Goal: Information Seeking & Learning: Learn about a topic

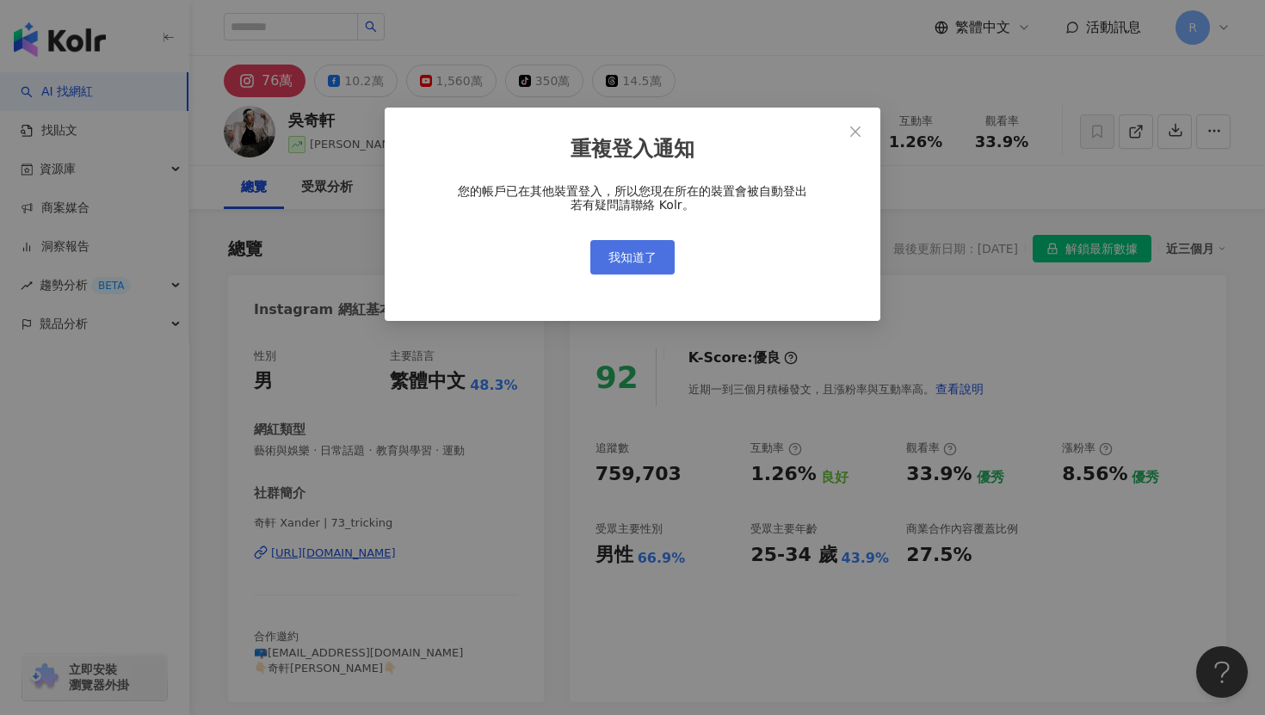
click at [636, 262] on span "我知道了" at bounding box center [632, 257] width 48 height 14
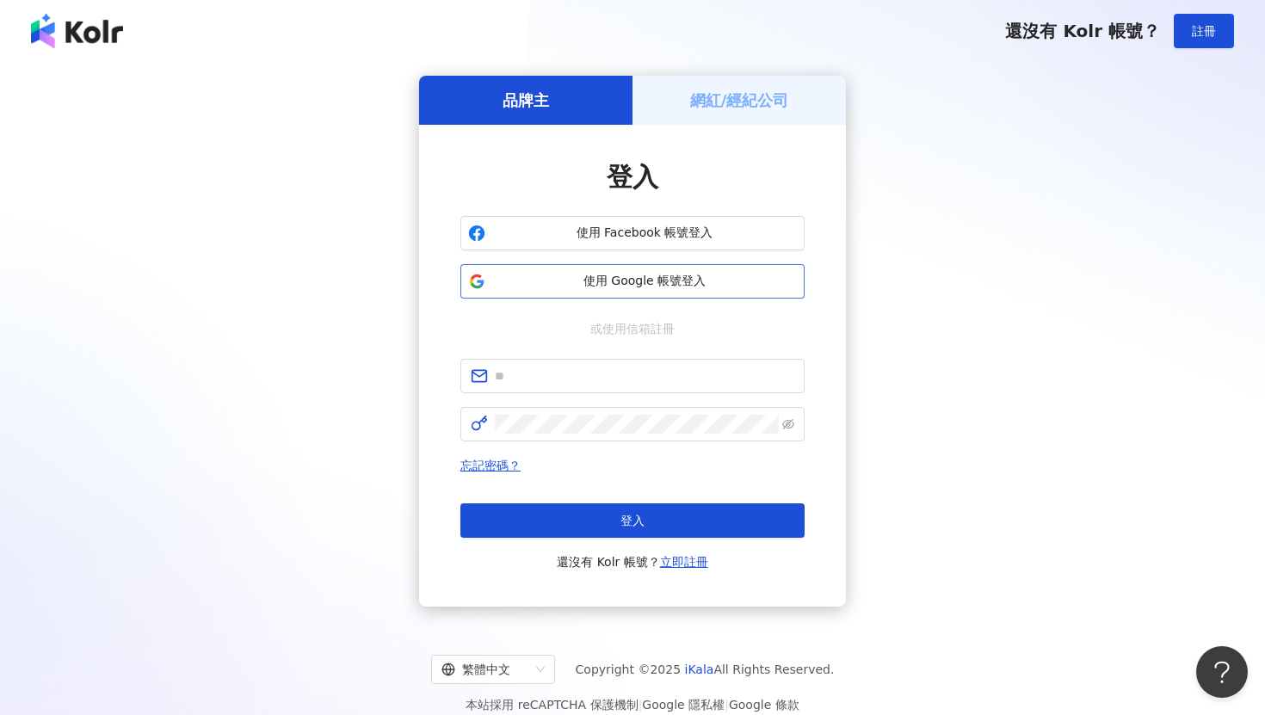
click at [617, 292] on button "使用 Google 帳號登入" at bounding box center [632, 281] width 344 height 34
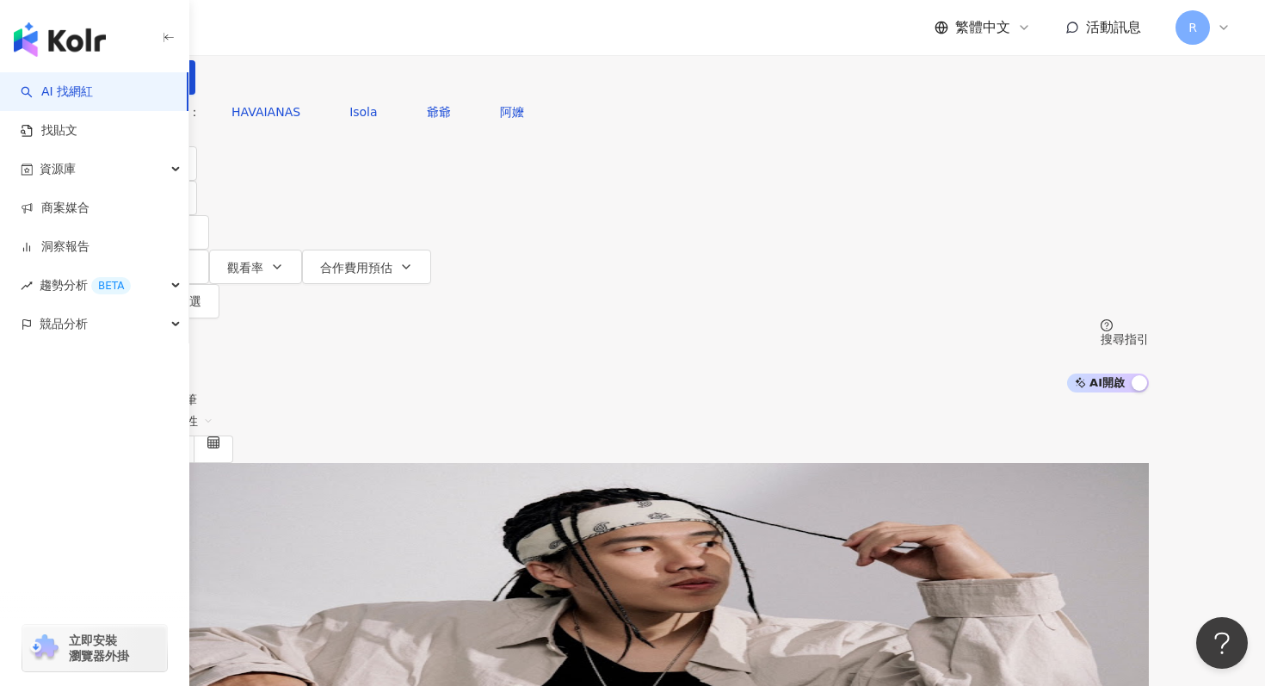
click at [367, 33] on input "search" at bounding box center [296, 16] width 139 height 33
paste input "**********"
type input "**********"
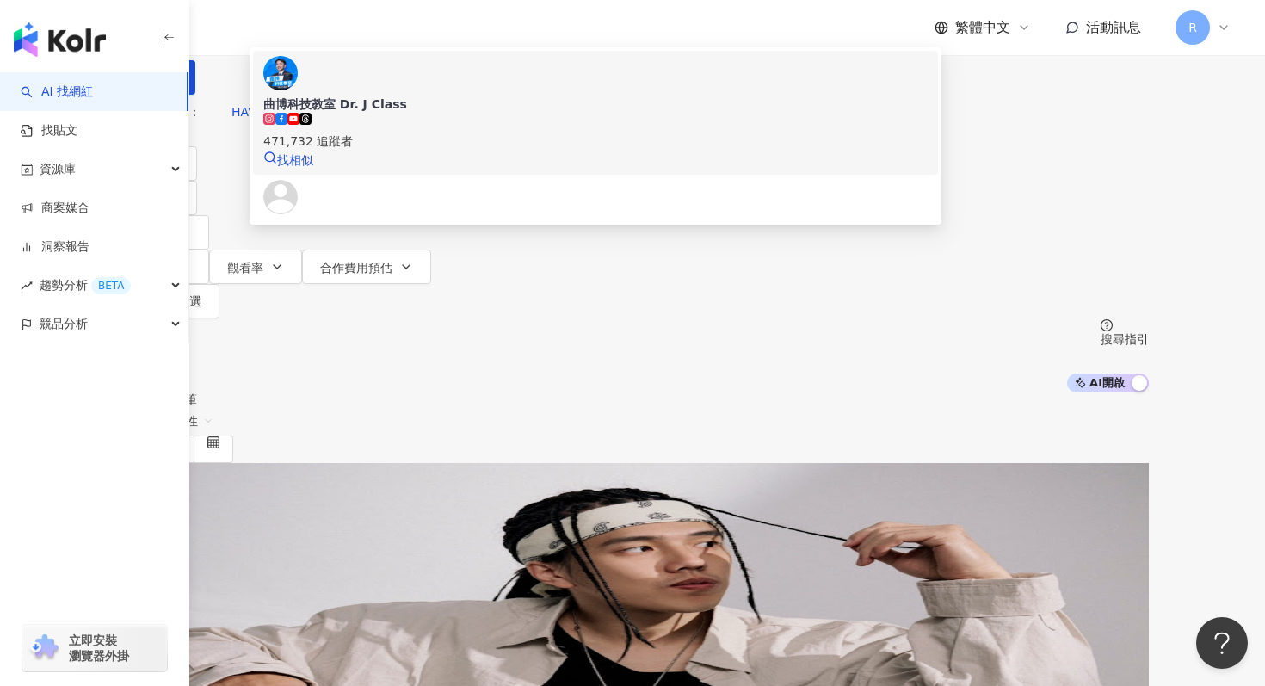
click at [599, 151] on div "471,732 追蹤者" at bounding box center [595, 132] width 664 height 38
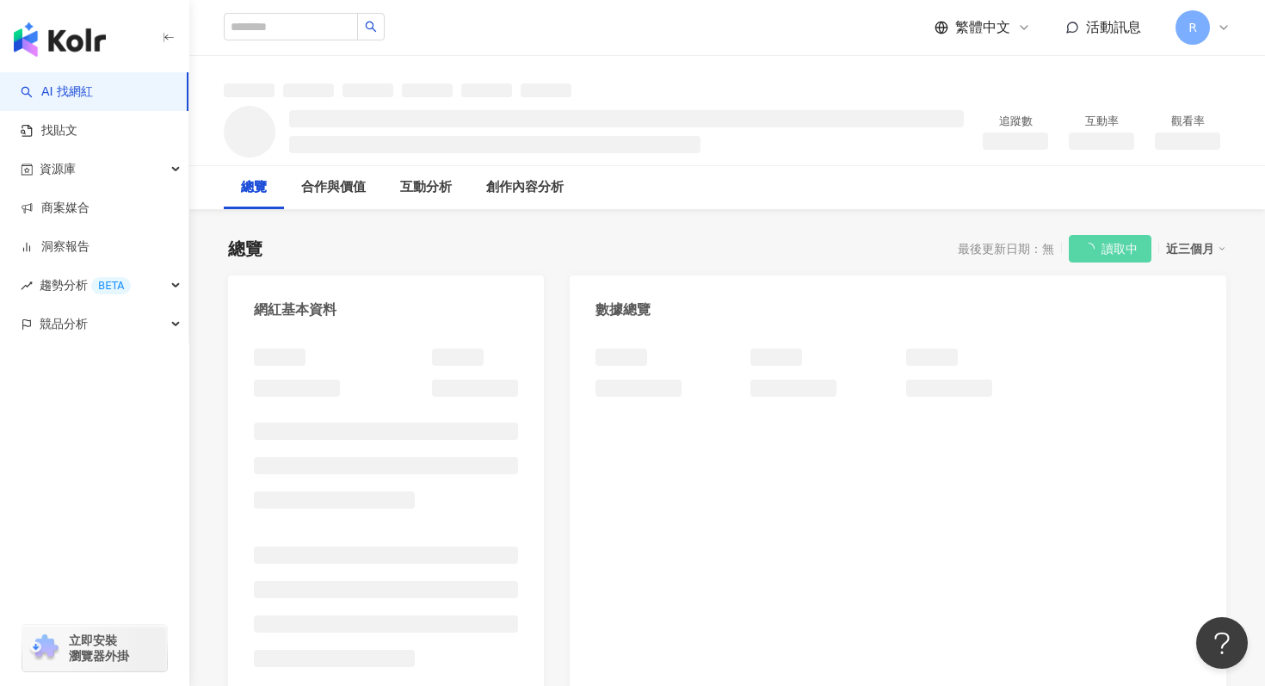
click at [1178, 252] on div "近三個月" at bounding box center [1196, 248] width 60 height 22
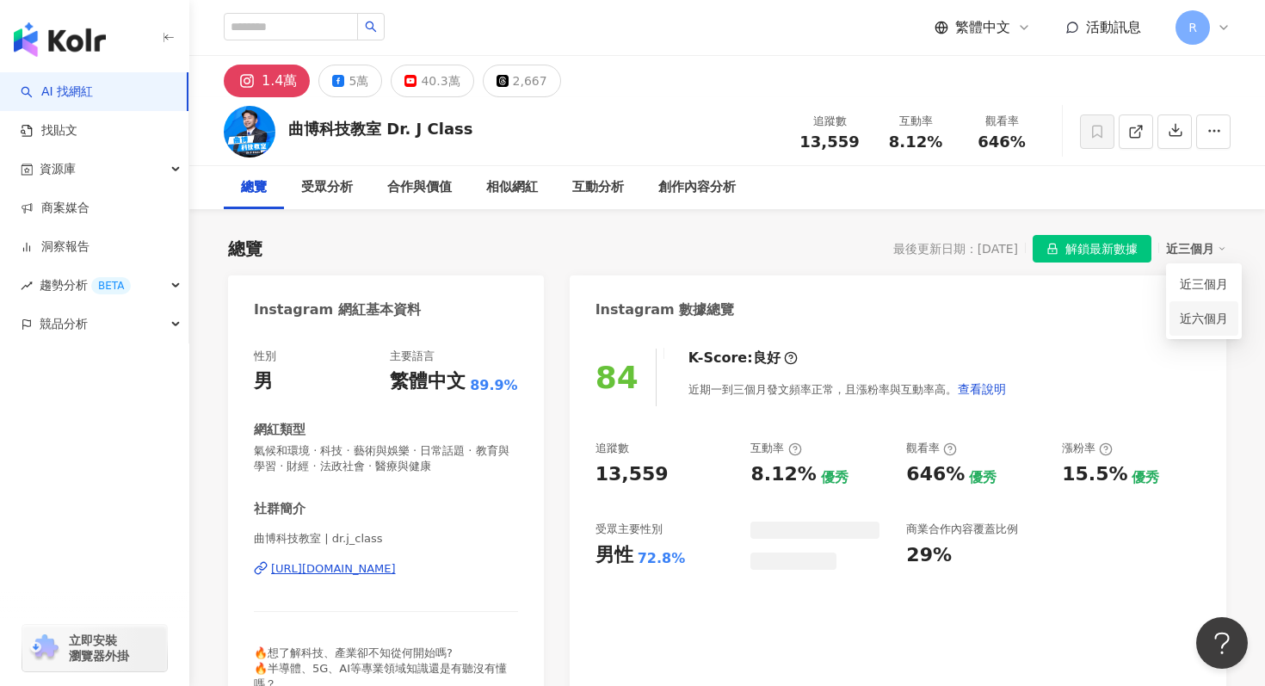
click at [1203, 321] on link "近六個月" at bounding box center [1204, 318] width 48 height 19
click at [1190, 255] on div "近六個月" at bounding box center [1196, 248] width 60 height 22
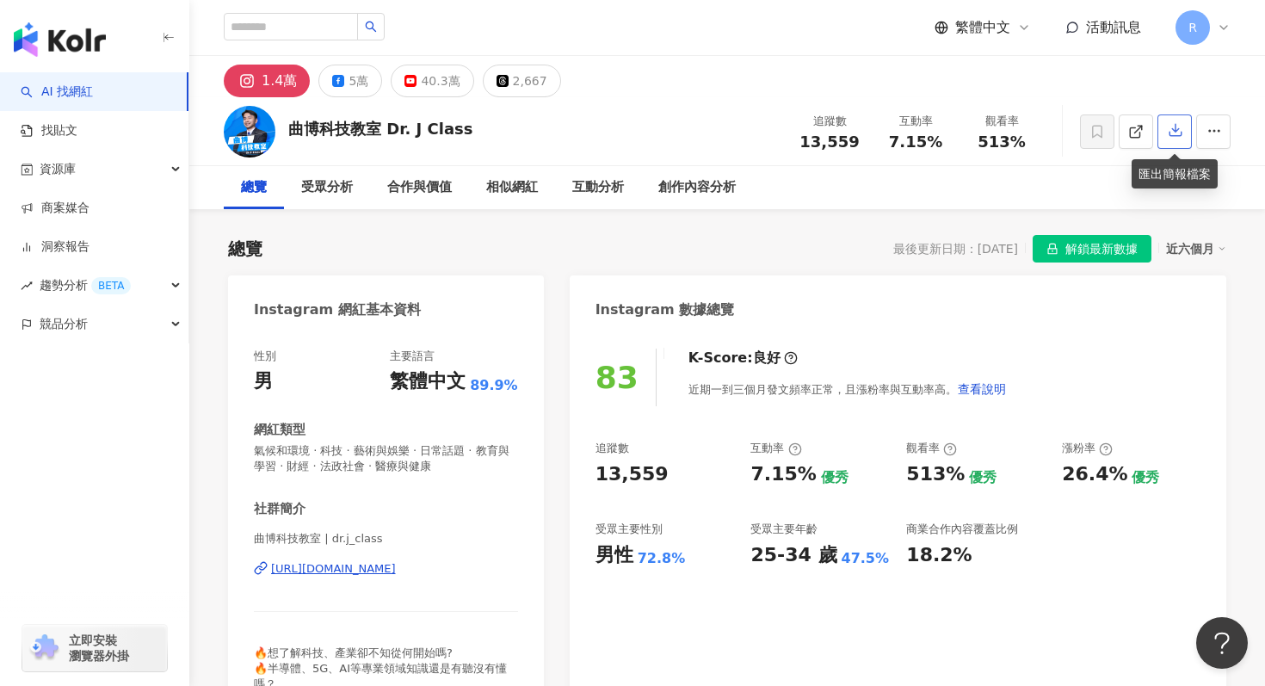
click at [1172, 134] on icon "button" at bounding box center [1175, 129] width 15 height 15
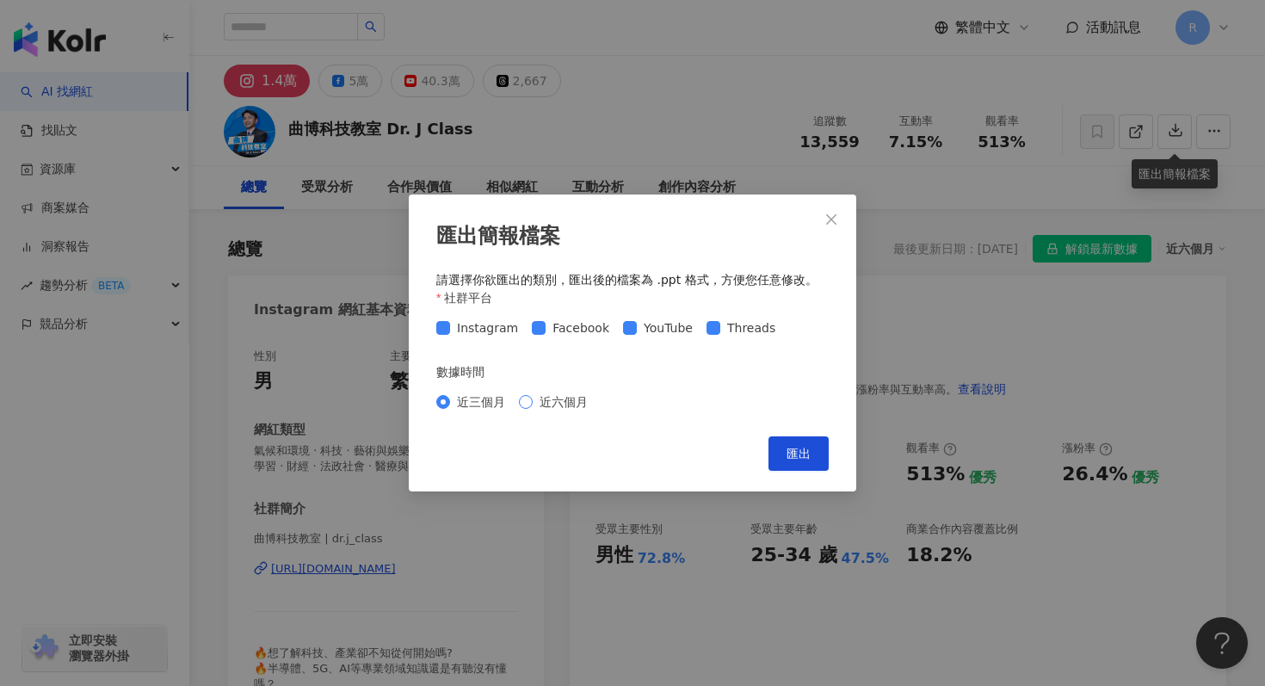
click at [557, 397] on span "近六個月" at bounding box center [564, 401] width 62 height 19
click at [792, 463] on button "匯出" at bounding box center [798, 453] width 60 height 34
click at [832, 213] on icon "close" at bounding box center [831, 220] width 14 height 14
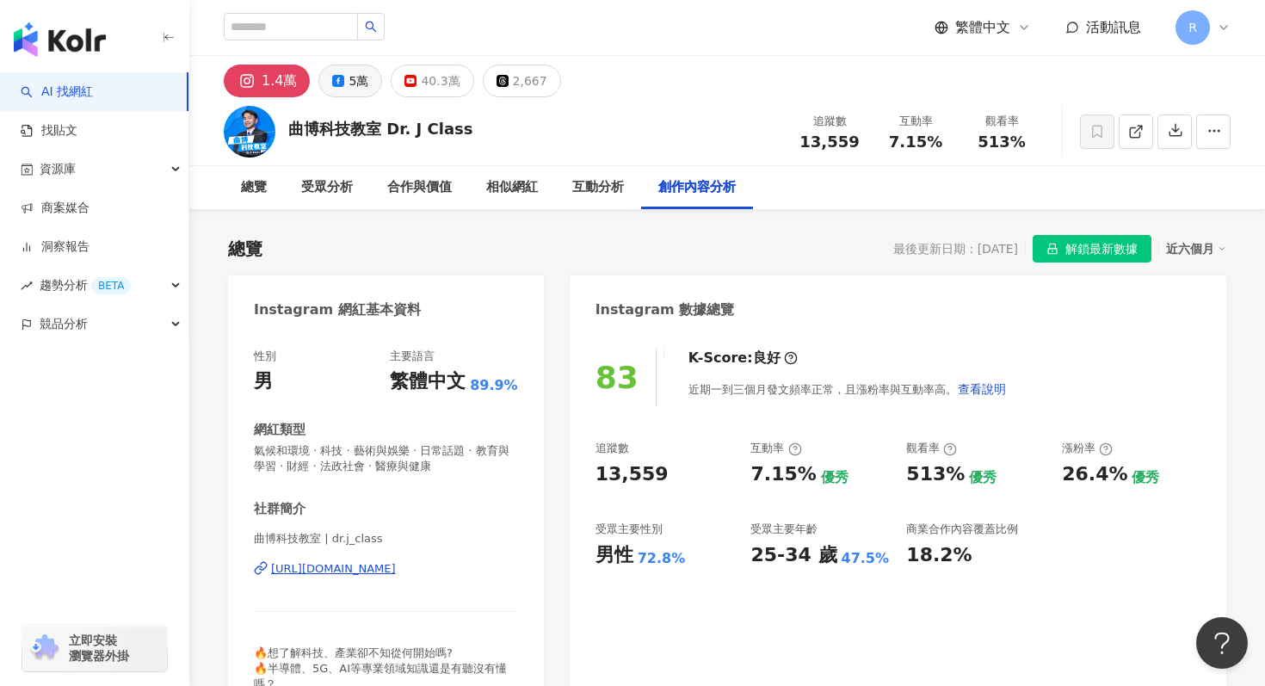
click at [344, 91] on button "5萬" at bounding box center [350, 81] width 64 height 33
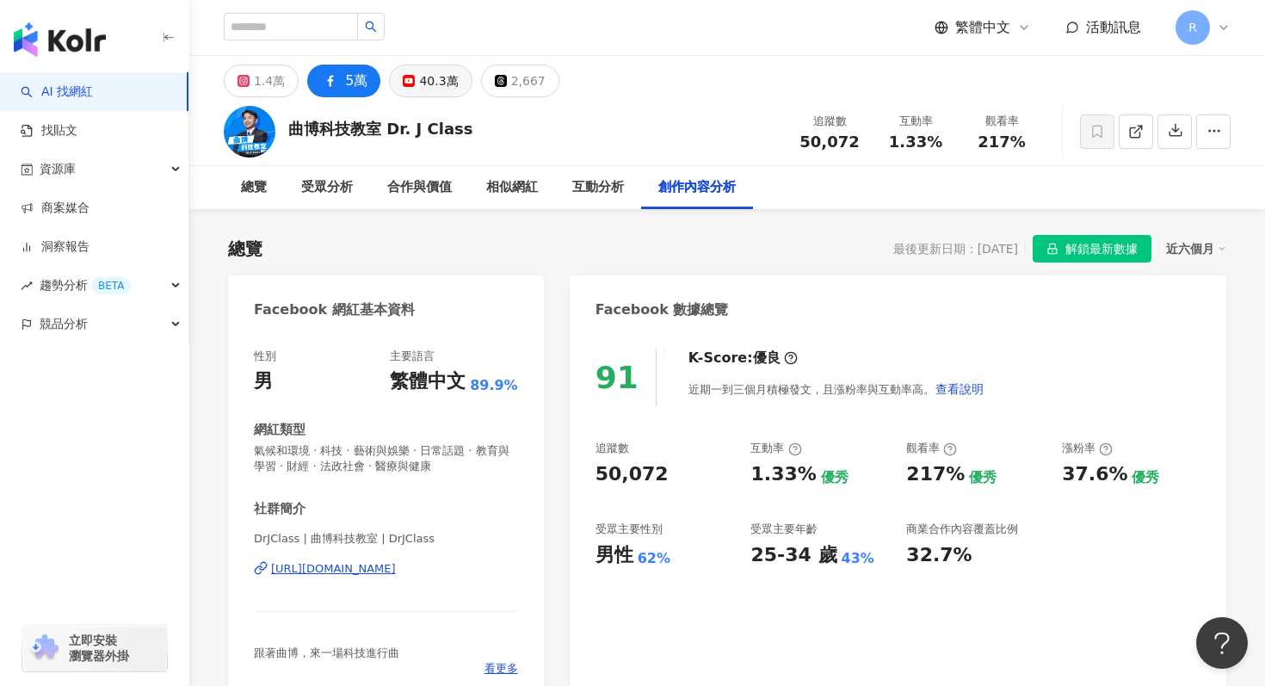
click at [411, 87] on button "40.3萬" at bounding box center [430, 81] width 83 height 33
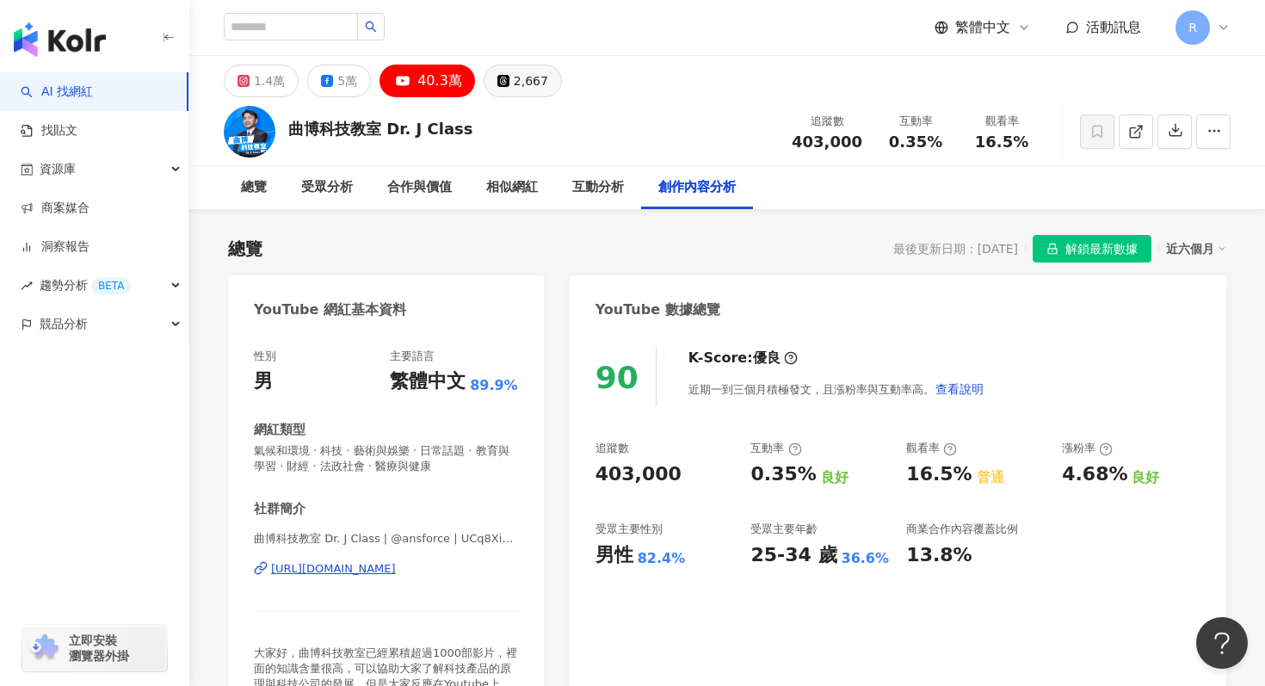
click at [518, 69] on div "2,667" at bounding box center [531, 81] width 34 height 24
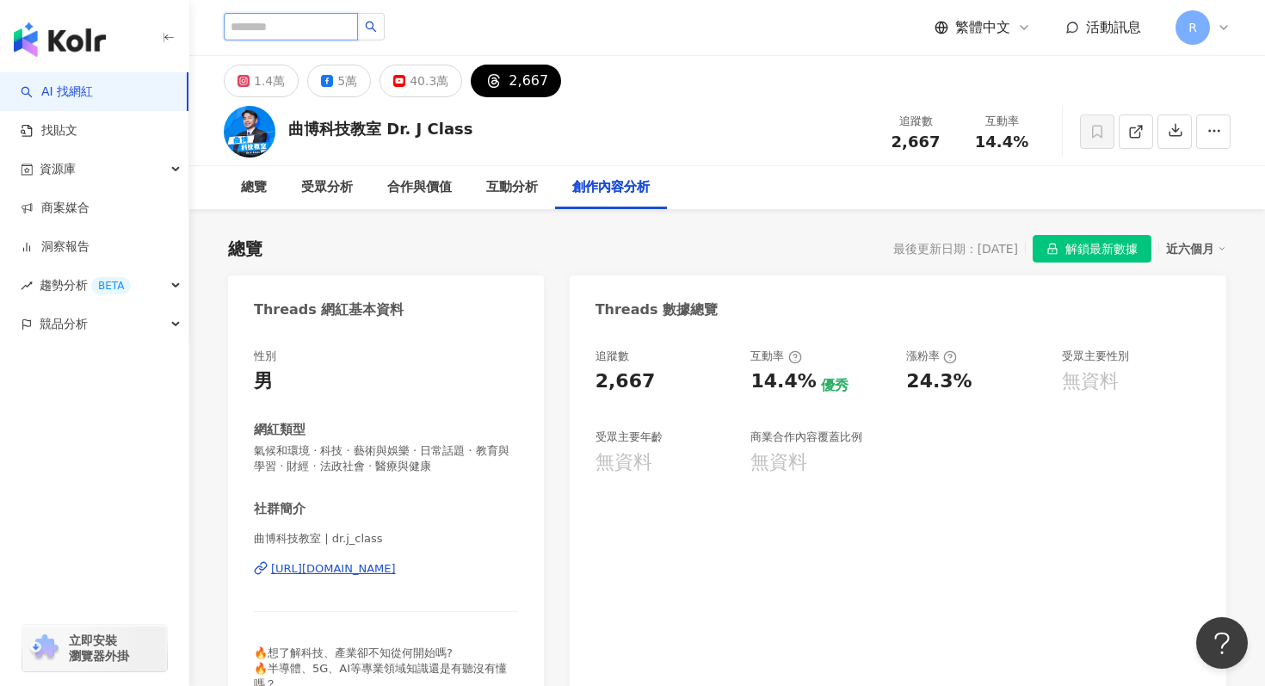
click at [293, 28] on input "search" at bounding box center [291, 27] width 134 height 28
paste input "********"
type input "********"
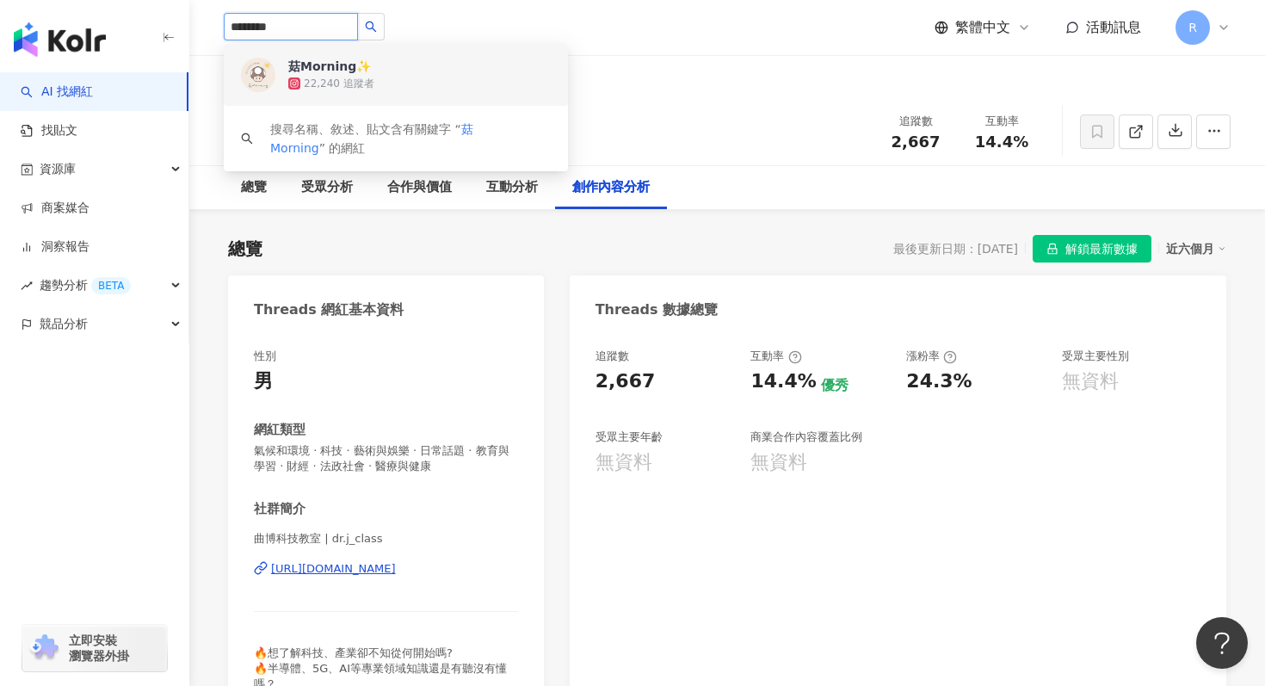
click at [359, 83] on div "22,240 追蹤者" at bounding box center [339, 84] width 71 height 15
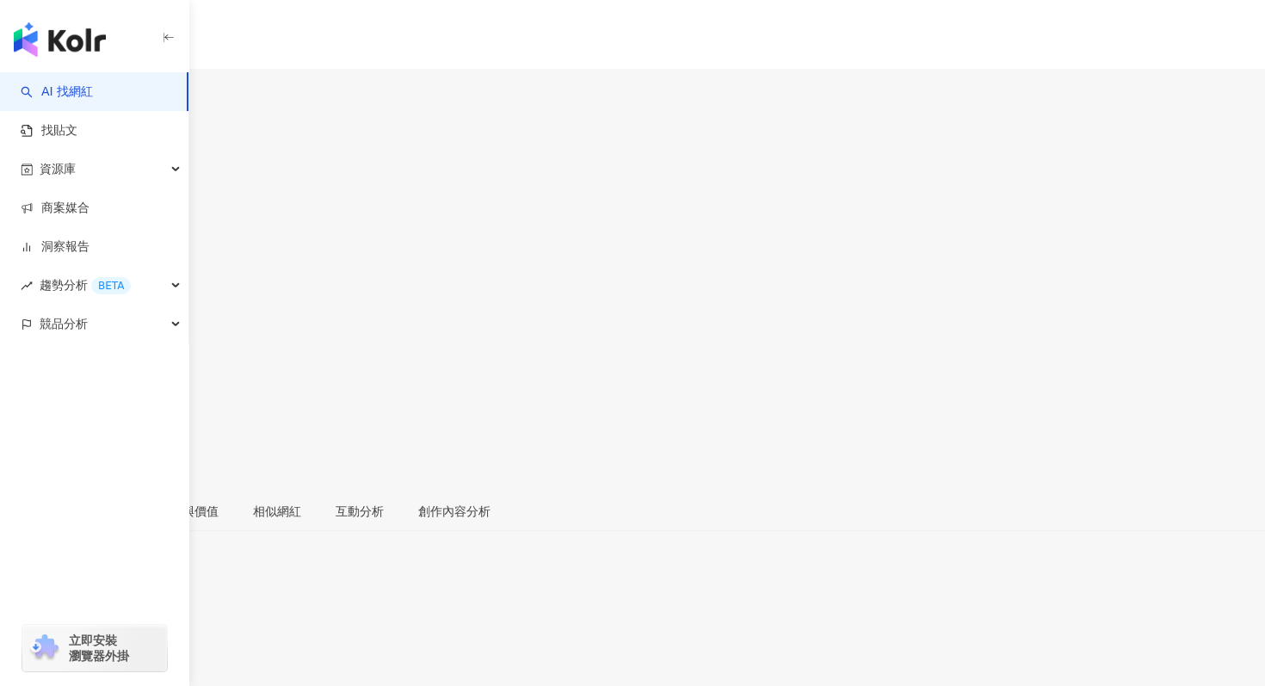
click at [1197, 627] on div "近三個月" at bounding box center [632, 634] width 1265 height 14
click at [1195, 311] on link "近六個月" at bounding box center [1204, 318] width 48 height 14
click at [34, 422] on button "button" at bounding box center [17, 439] width 34 height 34
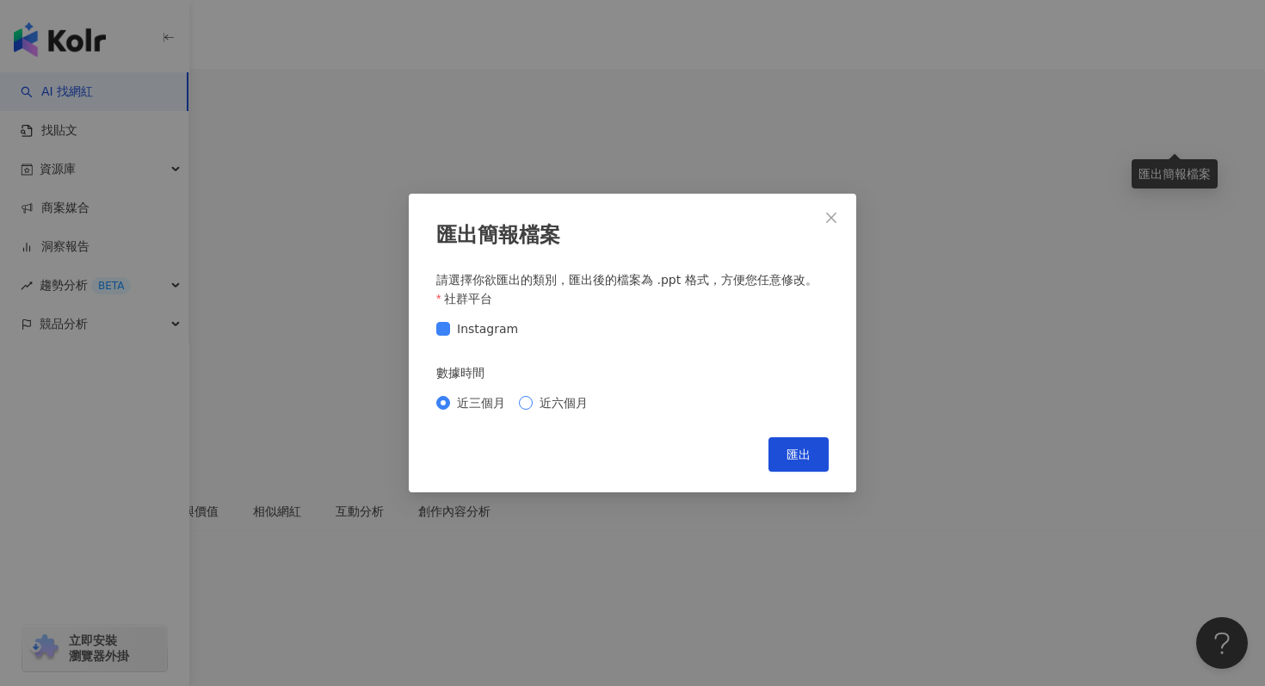
click at [557, 409] on span "近六個月" at bounding box center [564, 402] width 62 height 19
click at [801, 462] on button "匯出" at bounding box center [798, 454] width 60 height 34
click at [742, 108] on div "匯出簡報檔案 請選擇你欲匯出的類別，匯出後的檔案為 .ppt 格式，方便您任意修改。 社群平台 Instagram 數據時間 近三個月 近六個月 Cancel…" at bounding box center [632, 343] width 1265 height 686
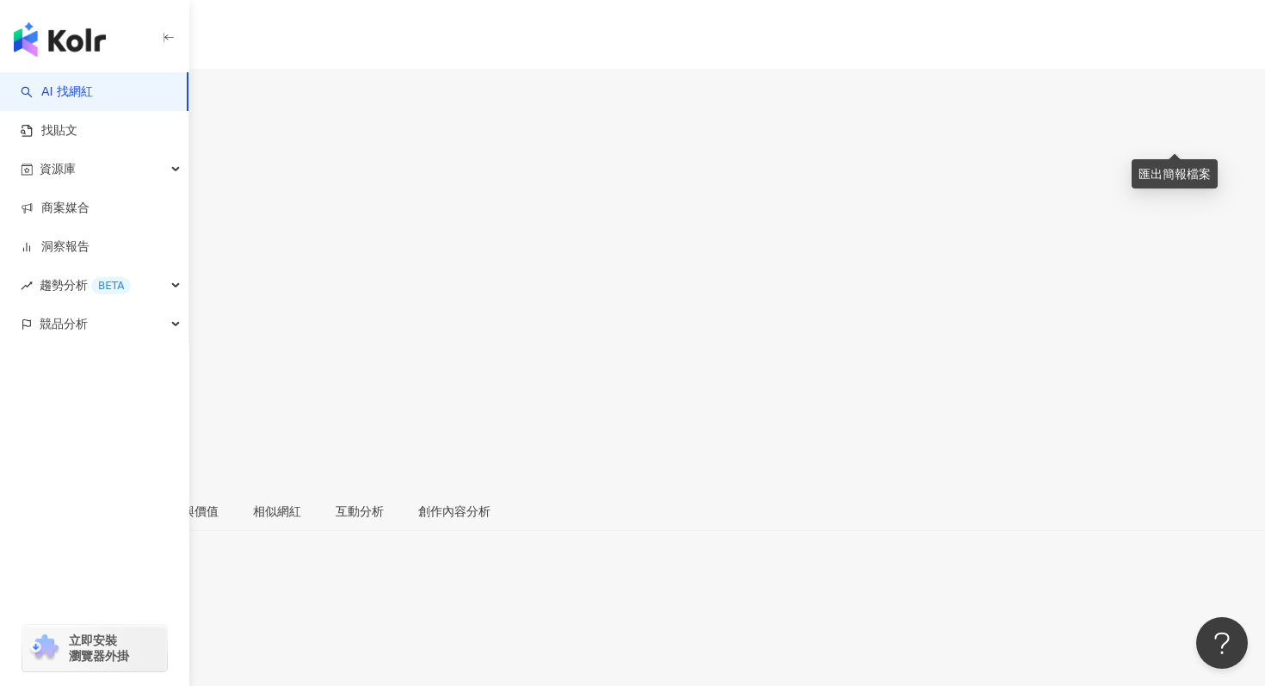
click at [732, 111] on div "菇Morning✨ 電子手帳 x 自我成長 追蹤數 22,240 互動率 4.92% 觀看率 341%" at bounding box center [632, 300] width 1265 height 379
click at [134, 94] on input "search" at bounding box center [67, 108] width 134 height 28
paste input "****"
type input "****"
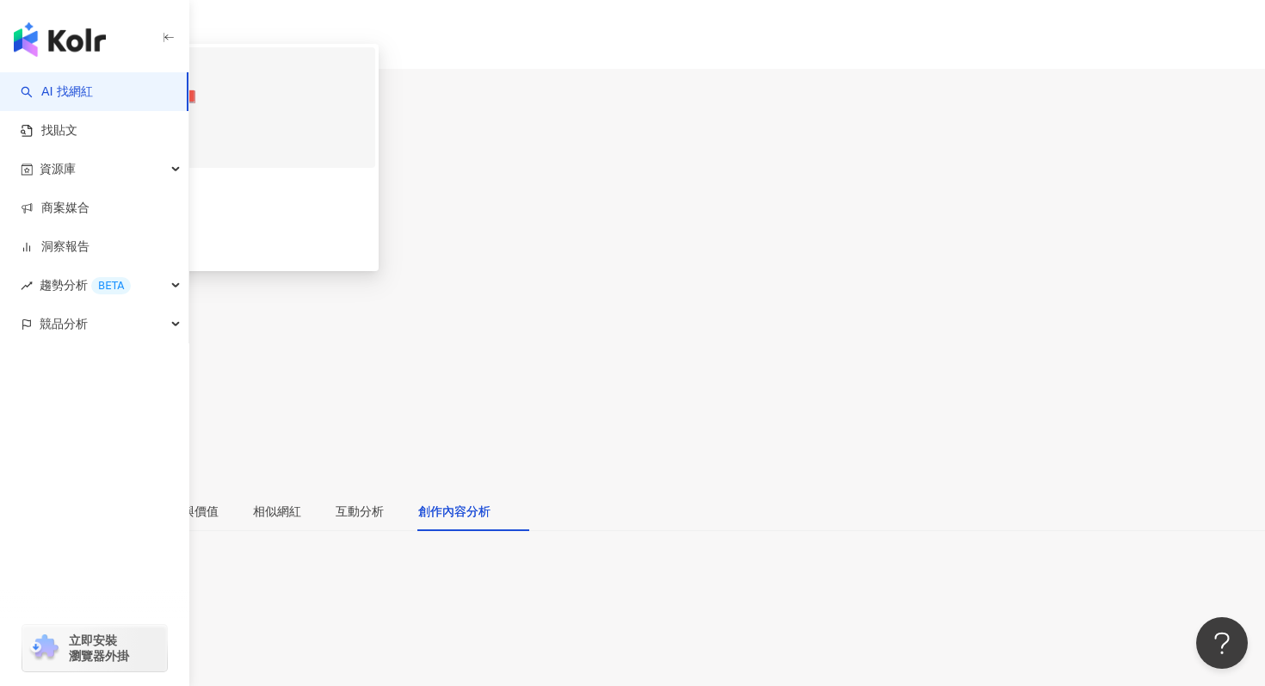
click at [345, 125] on div "62,952 追蹤者" at bounding box center [206, 134] width 317 height 19
click at [134, 94] on input "****" at bounding box center [67, 108] width 134 height 28
paste input "***"
type input "***"
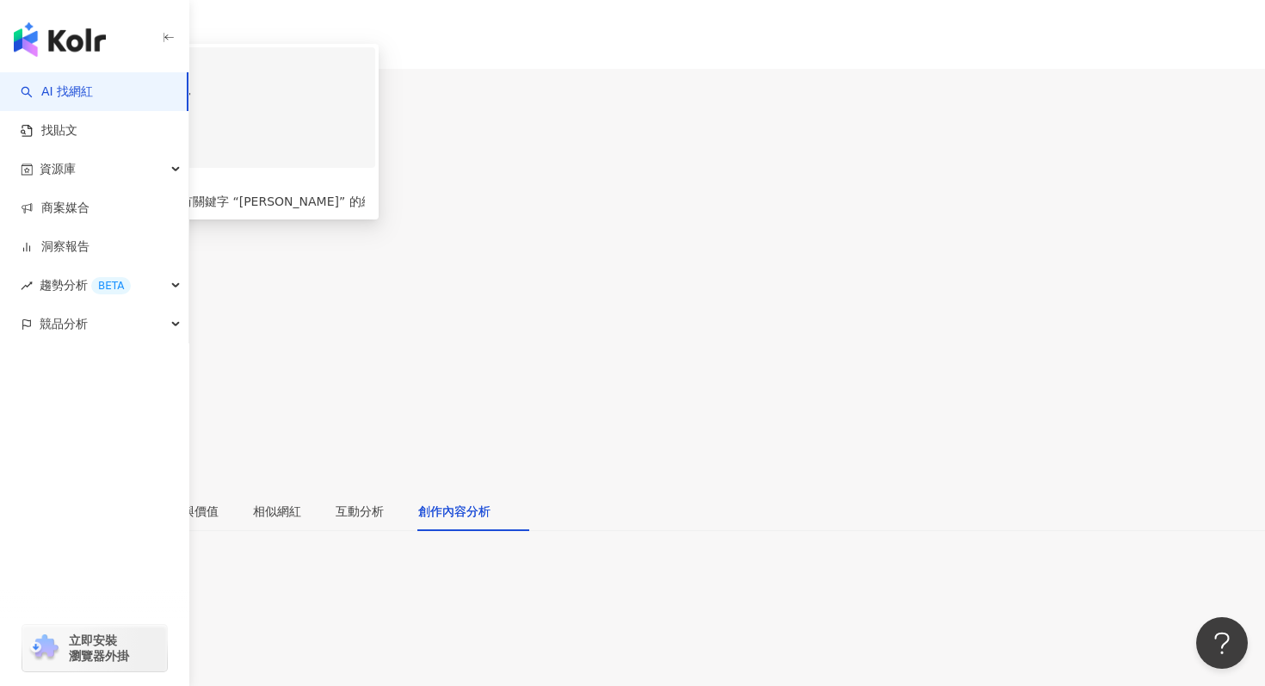
click at [336, 125] on div "152,110 追蹤者" at bounding box center [206, 134] width 317 height 19
click at [134, 94] on input "search" at bounding box center [67, 108] width 134 height 28
paste input "**********"
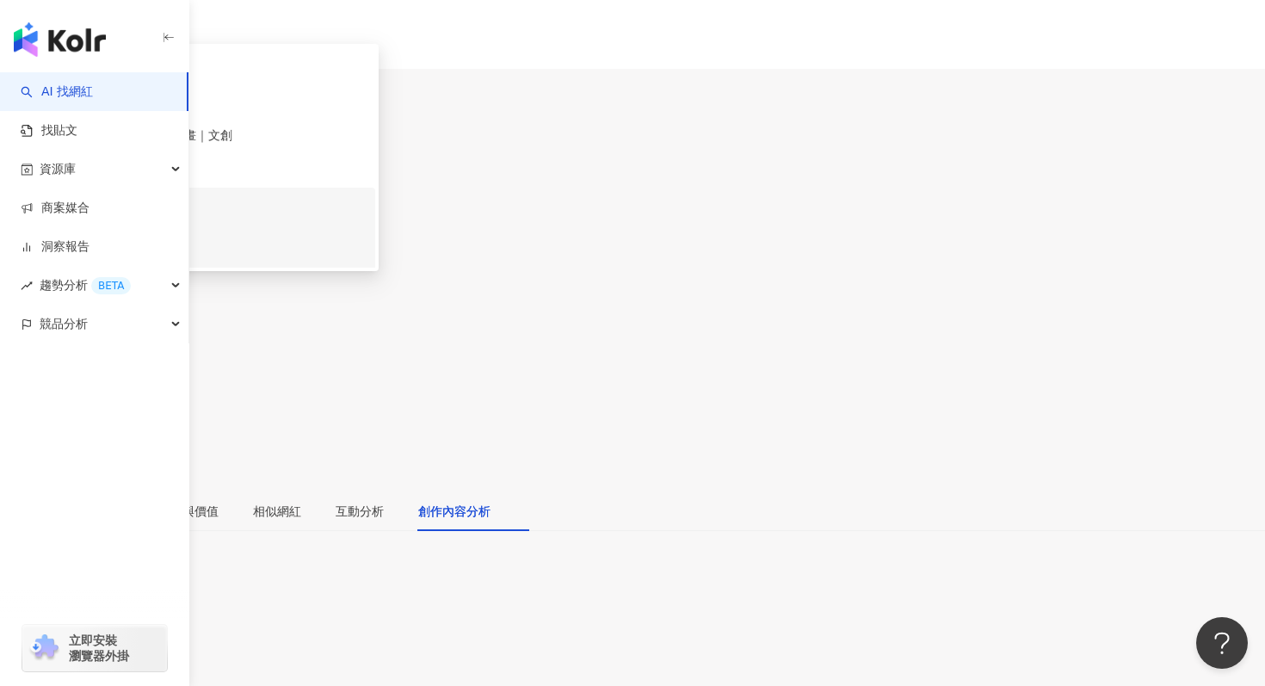
scroll to position [50, 0]
type input "**********"
click at [341, 278] on div "104,619 追蹤者" at bounding box center [206, 287] width 317 height 19
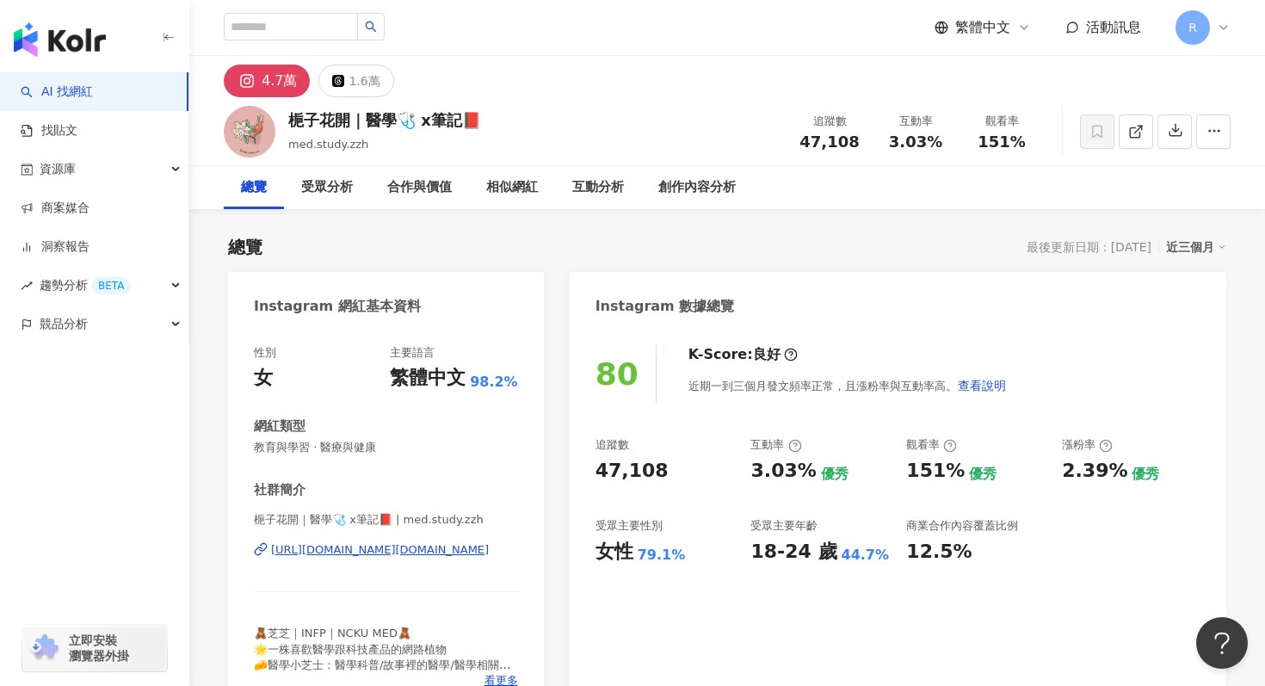
click at [1189, 248] on div "近三個月" at bounding box center [1196, 247] width 60 height 22
click at [1190, 307] on link "近六個月" at bounding box center [1204, 316] width 48 height 19
click at [1170, 135] on icon "button" at bounding box center [1175, 129] width 15 height 15
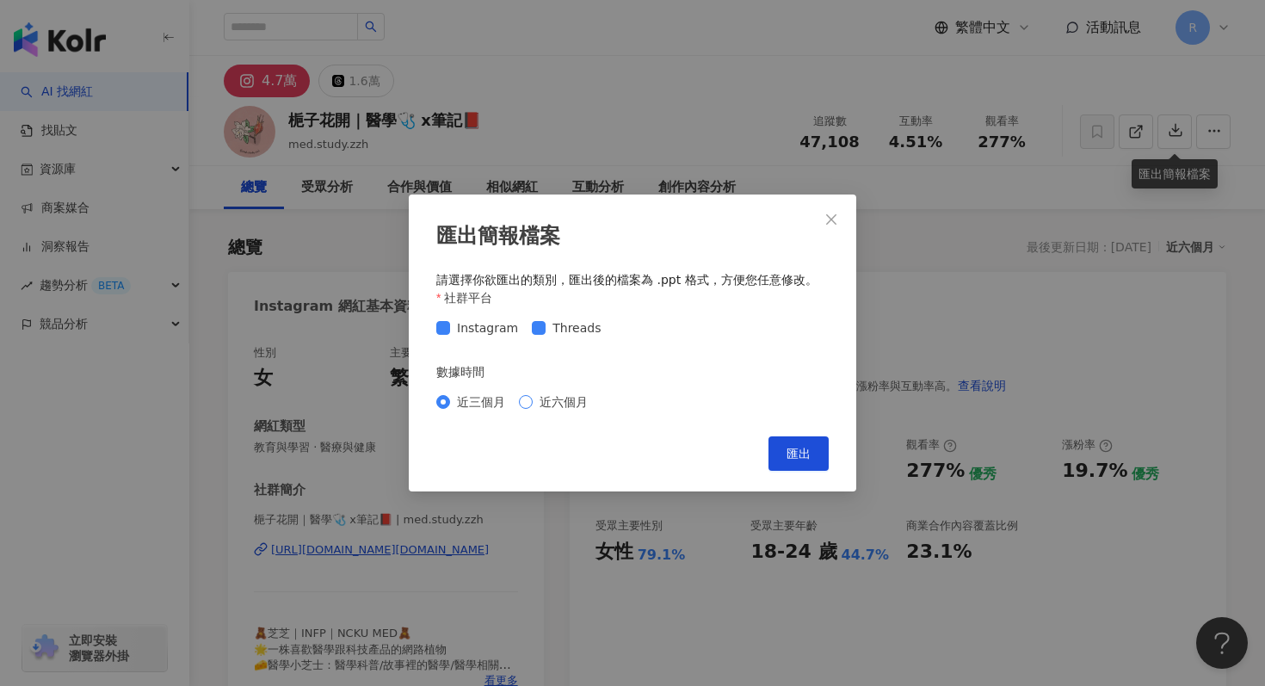
click at [547, 395] on span "近六個月" at bounding box center [564, 401] width 62 height 19
click at [809, 450] on span "匯出" at bounding box center [798, 454] width 24 height 14
click at [1178, 180] on div "匯出簡報檔案 請選擇你欲匯出的類別，匯出後的檔案為 .ppt 格式，方便您任意修改。 社群平台 Instagram Threads 數據時間 近三個月 近六個…" at bounding box center [632, 343] width 1265 height 686
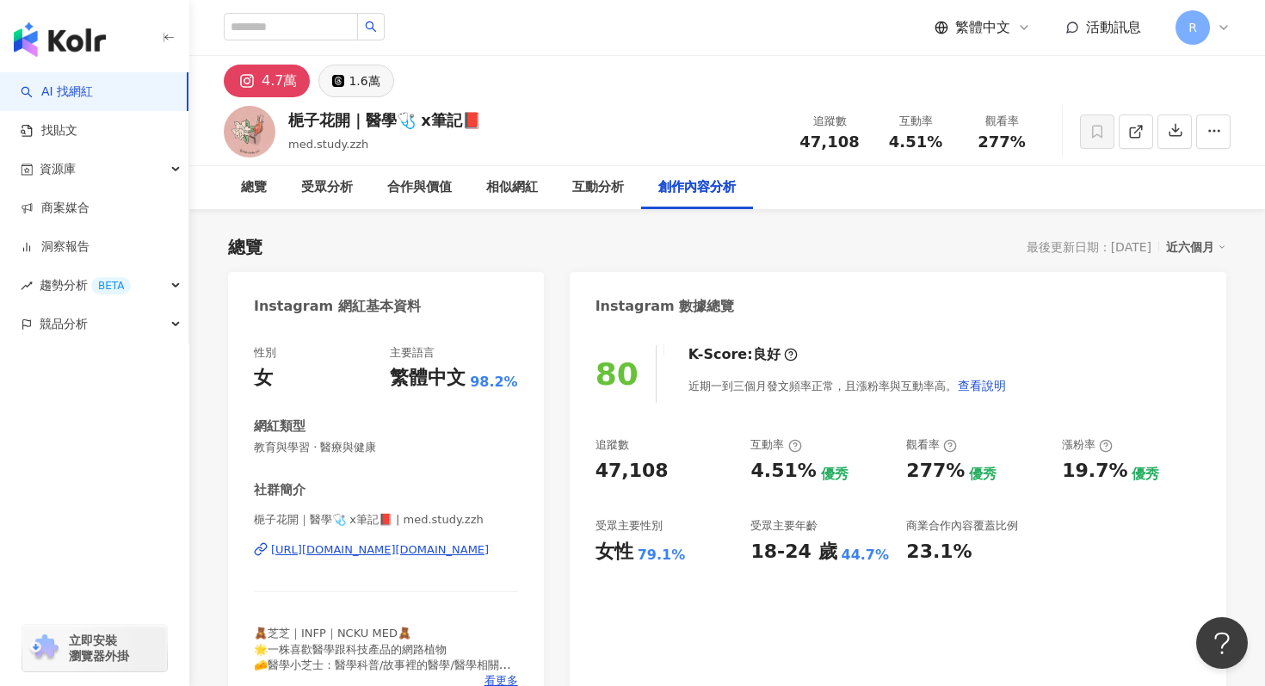
click at [361, 88] on div "1.6萬" at bounding box center [363, 81] width 31 height 24
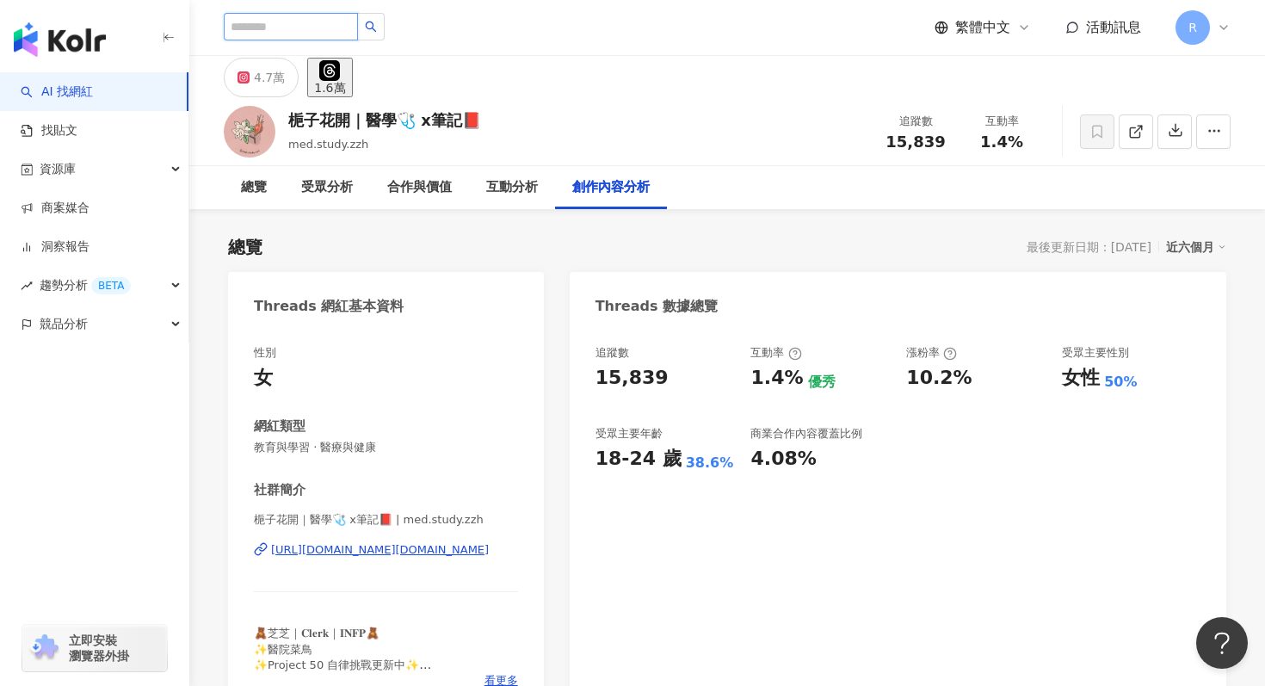
click at [296, 34] on input "search" at bounding box center [291, 27] width 134 height 28
paste input "****"
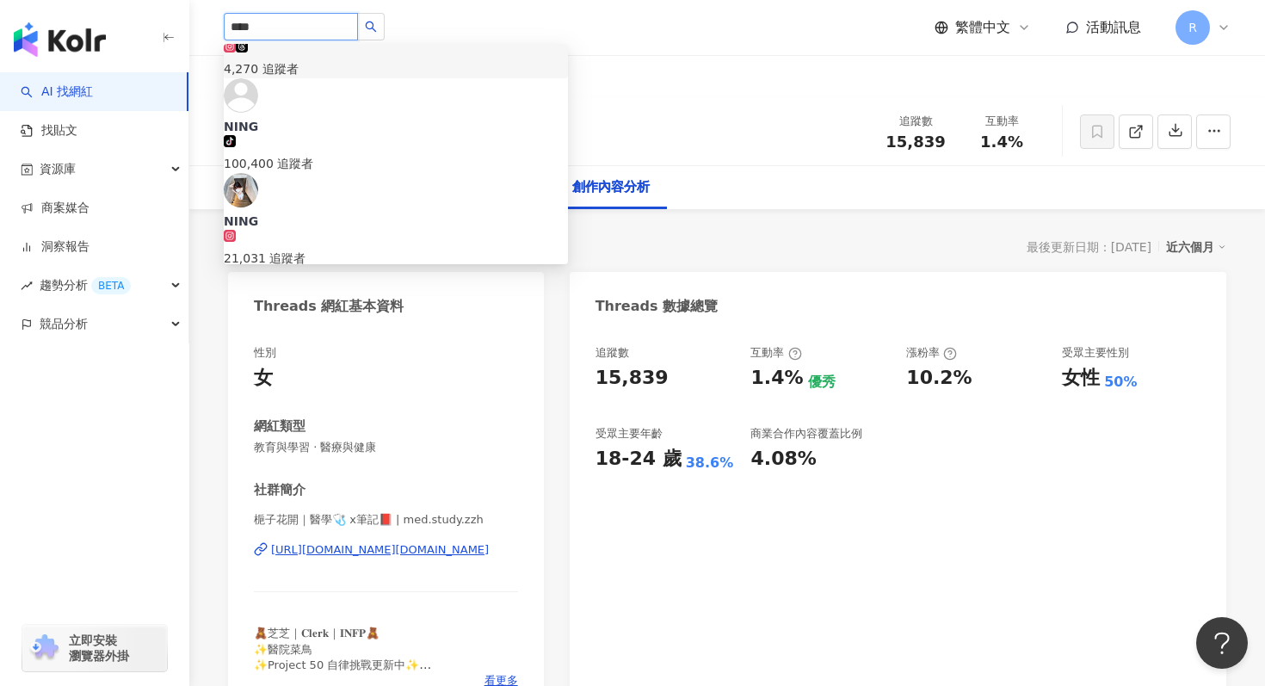
scroll to position [219, 0]
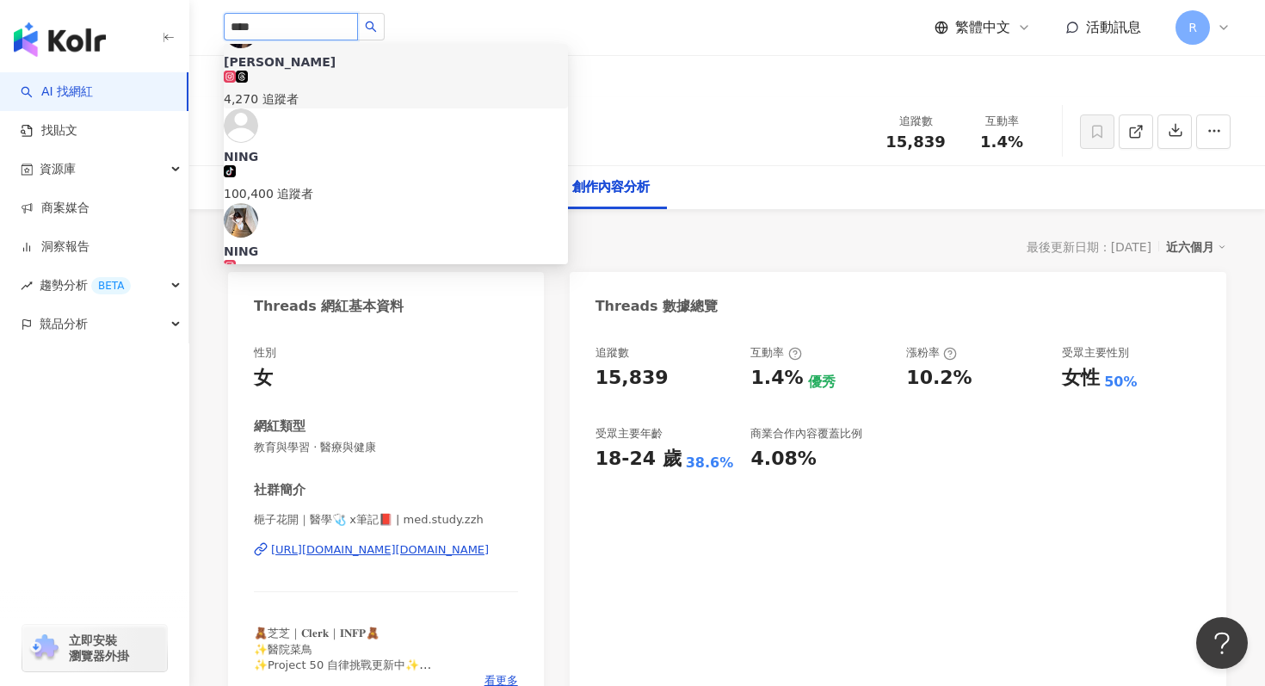
click at [309, 33] on input "****" at bounding box center [291, 27] width 134 height 28
paste input "****"
type input "********"
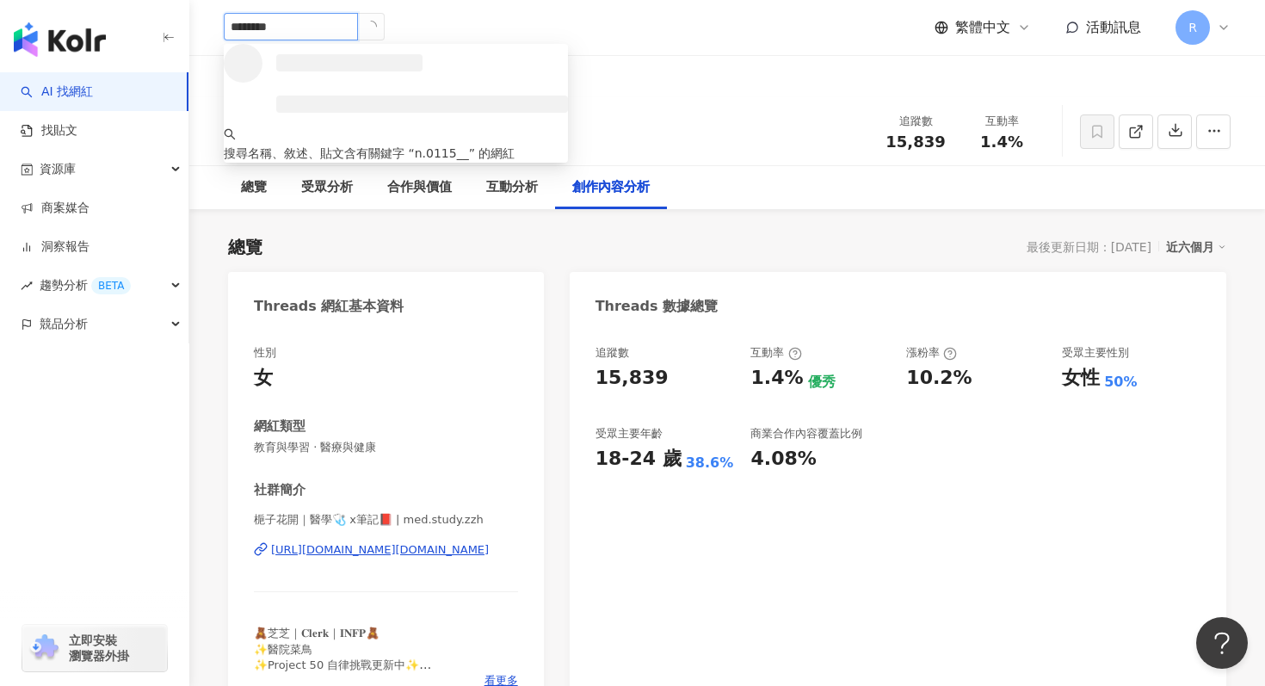
scroll to position [0, 0]
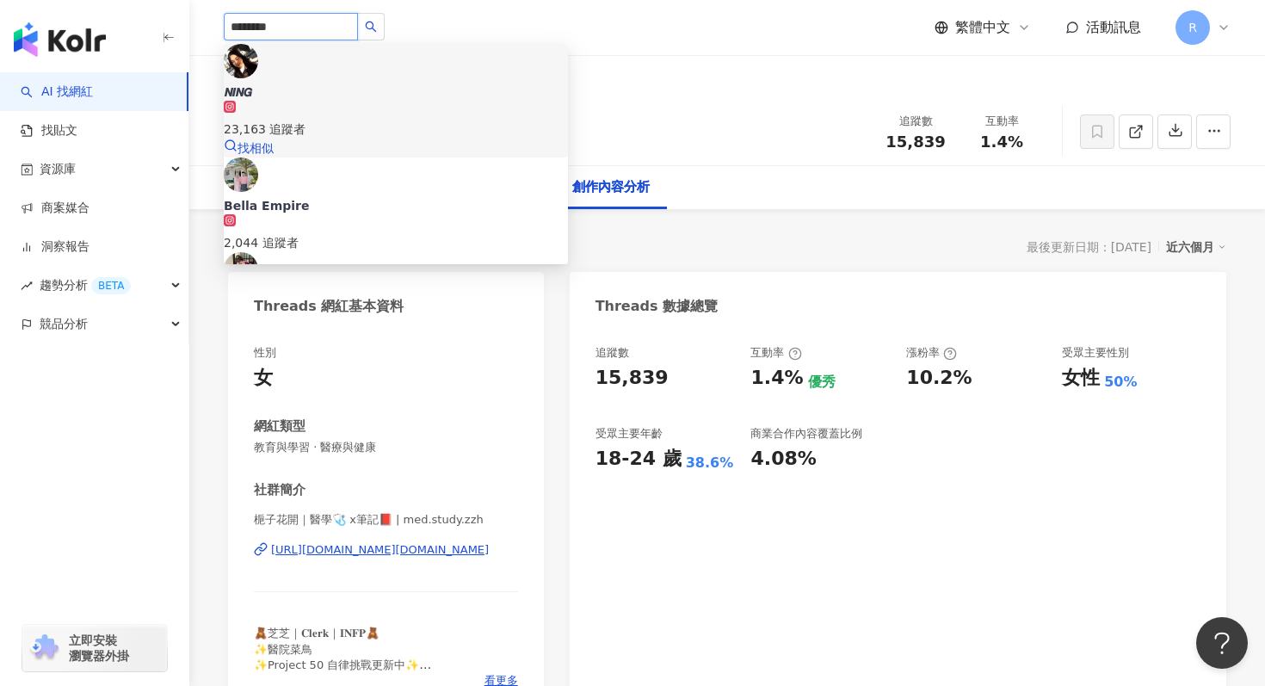
click at [322, 120] on div "23,163 追蹤者" at bounding box center [396, 129] width 344 height 19
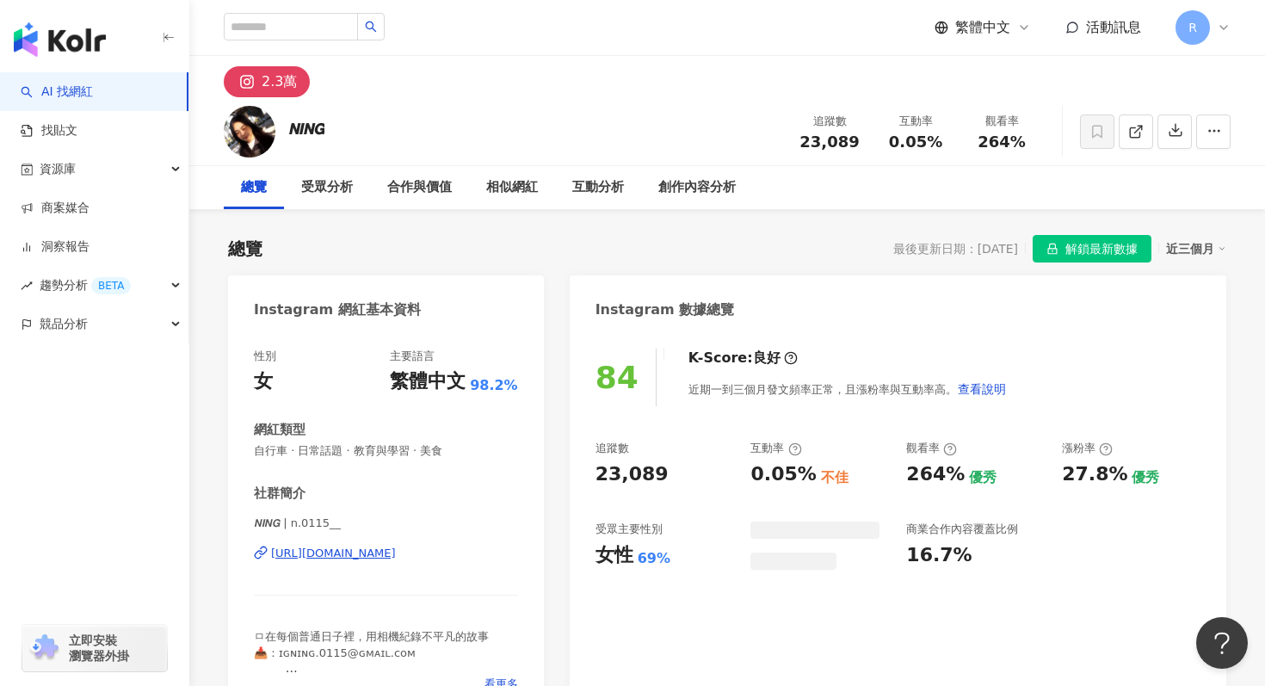
click at [1203, 247] on div "近三個月" at bounding box center [1196, 248] width 60 height 22
click at [1184, 324] on link "近六個月" at bounding box center [1204, 318] width 48 height 19
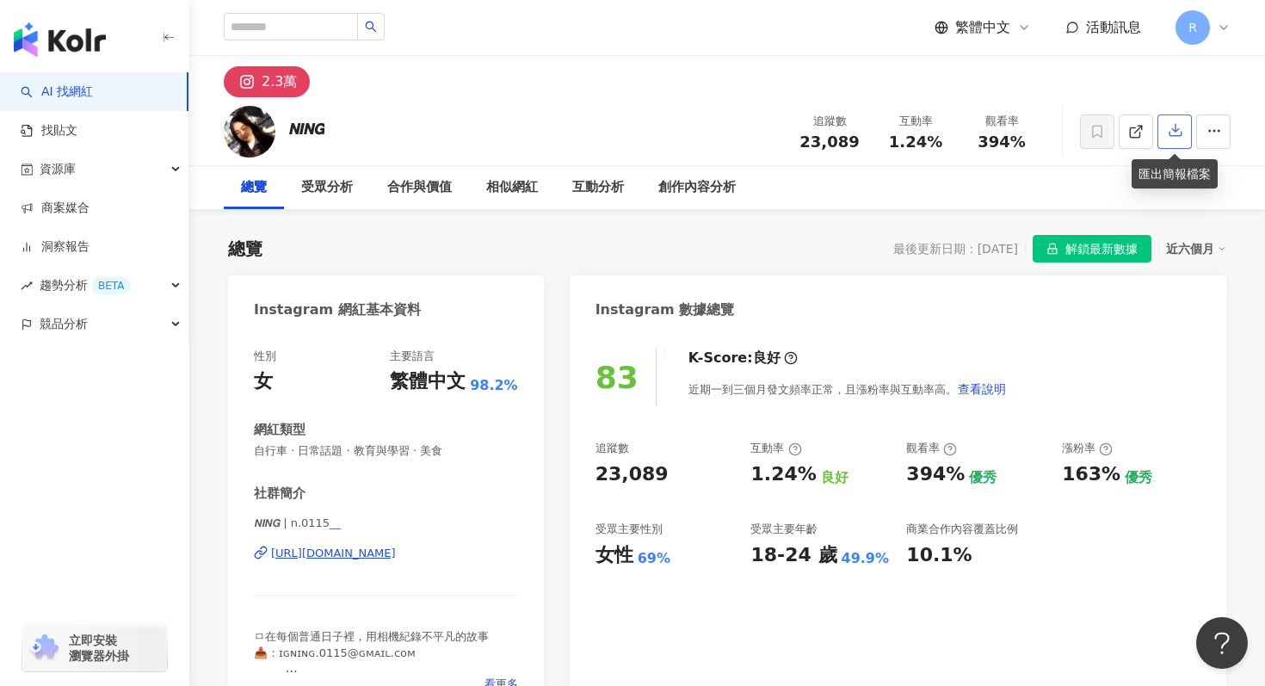
click at [1165, 125] on button "button" at bounding box center [1174, 131] width 34 height 34
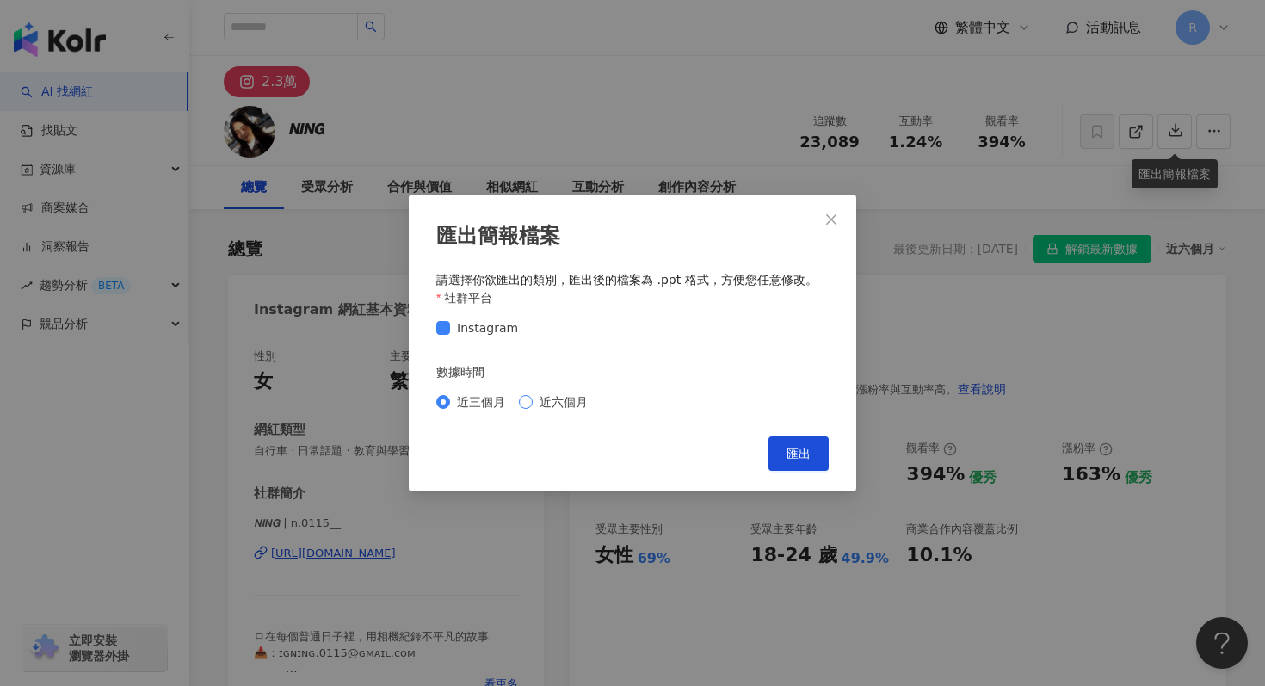
click at [587, 399] on span "近六個月" at bounding box center [564, 401] width 62 height 19
click at [807, 440] on button "匯出" at bounding box center [798, 453] width 60 height 34
click at [719, 145] on div "匯出簡報檔案 請選擇你欲匯出的類別，匯出後的檔案為 .ppt 格式，方便您任意修改。 社群平台 Instagram 數據時間 近三個月 近六個月 Cancel…" at bounding box center [632, 343] width 1265 height 686
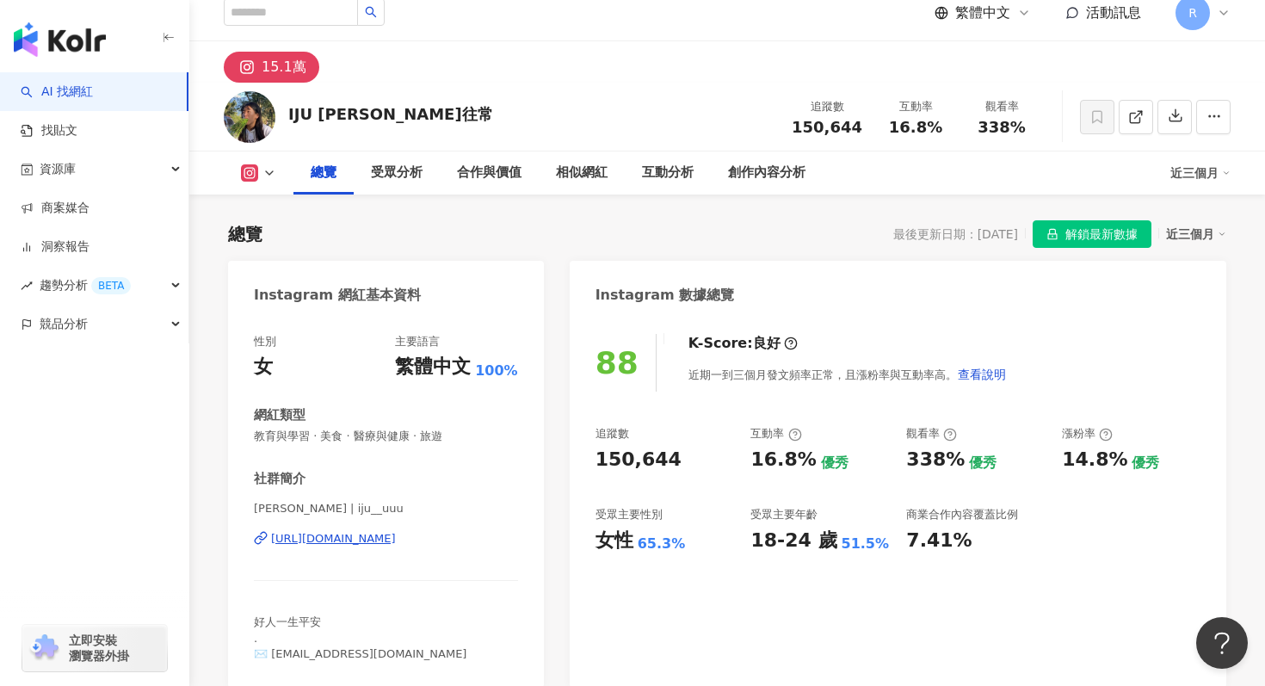
scroll to position [6, 0]
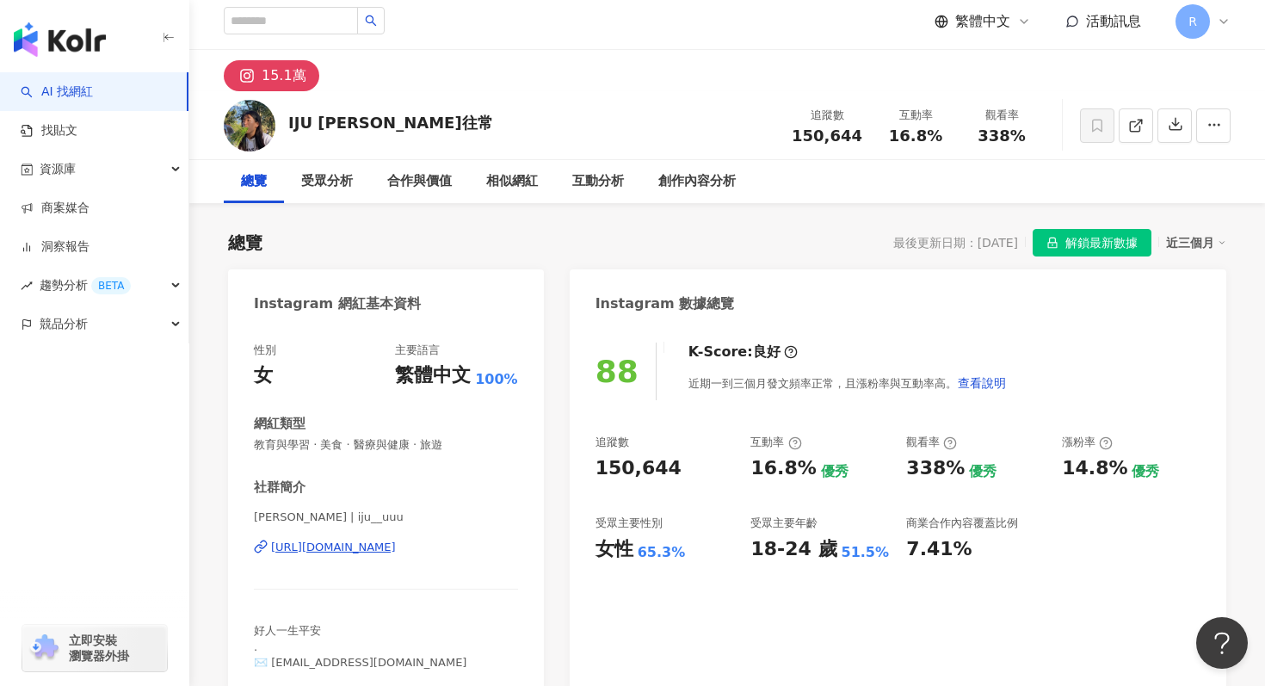
click at [1182, 238] on div "近三個月" at bounding box center [1196, 242] width 60 height 22
click at [1180, 312] on link "近六個月" at bounding box center [1204, 312] width 48 height 19
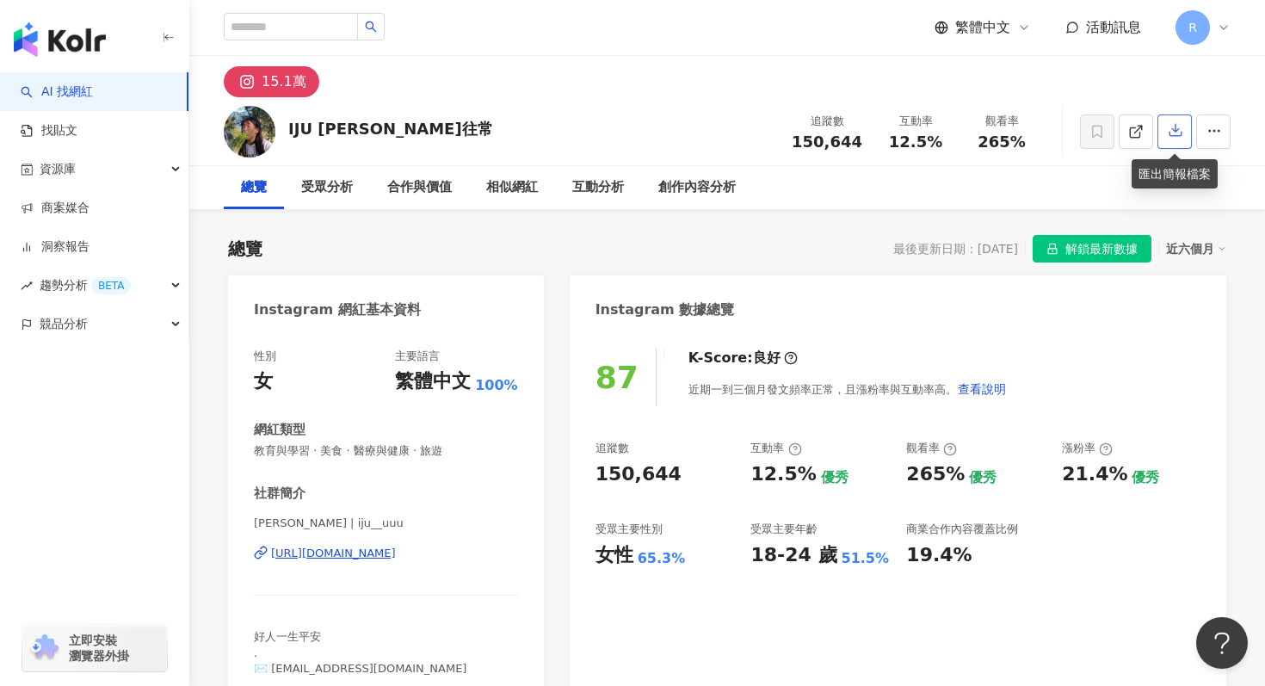
click at [1167, 141] on button "button" at bounding box center [1174, 131] width 34 height 34
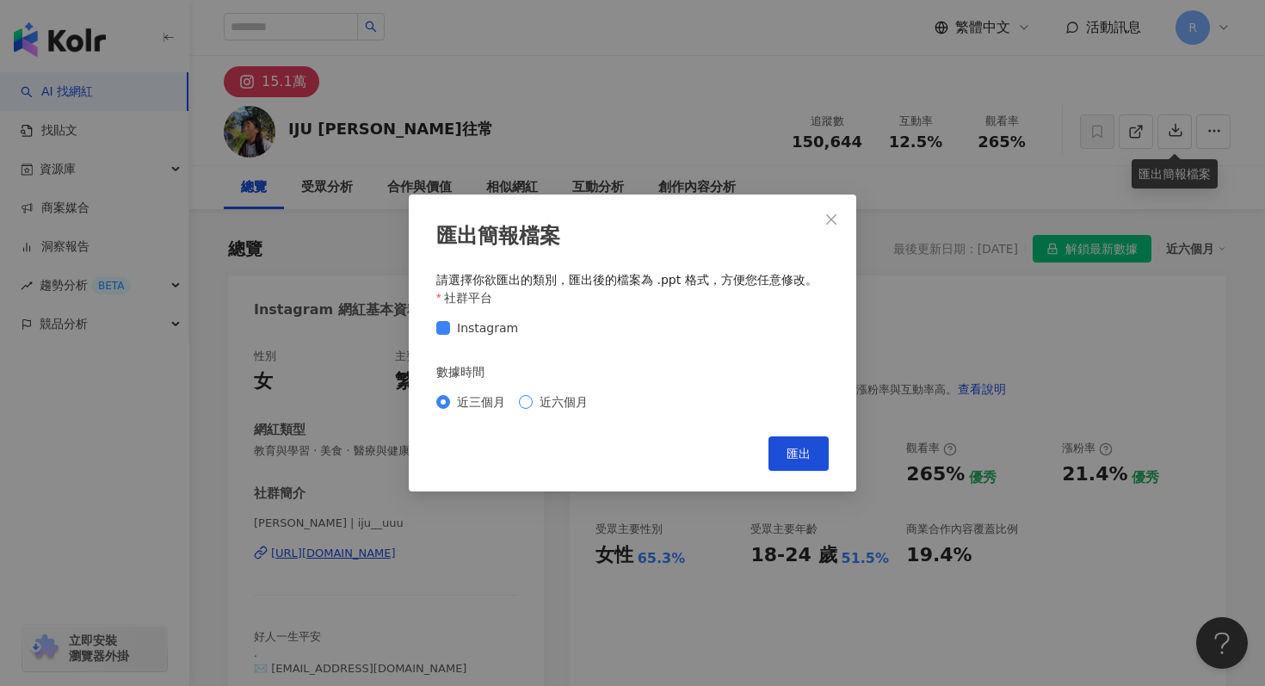
click at [580, 400] on span "近六個月" at bounding box center [564, 401] width 62 height 19
click at [822, 450] on button "匯出" at bounding box center [798, 453] width 60 height 34
click at [826, 226] on button "Close" at bounding box center [831, 219] width 34 height 34
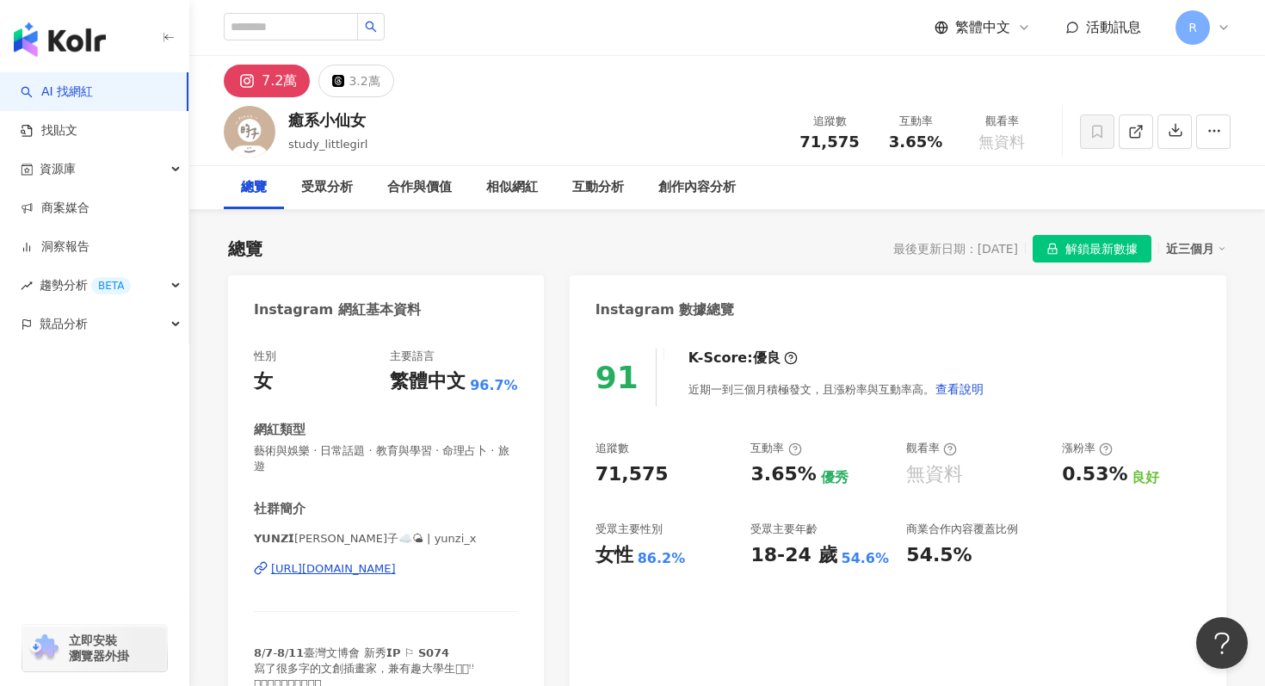
click at [1200, 254] on div "近三個月" at bounding box center [1196, 248] width 60 height 22
click at [1193, 323] on link "近六個月" at bounding box center [1204, 318] width 48 height 19
click at [1166, 129] on button "button" at bounding box center [1174, 131] width 34 height 34
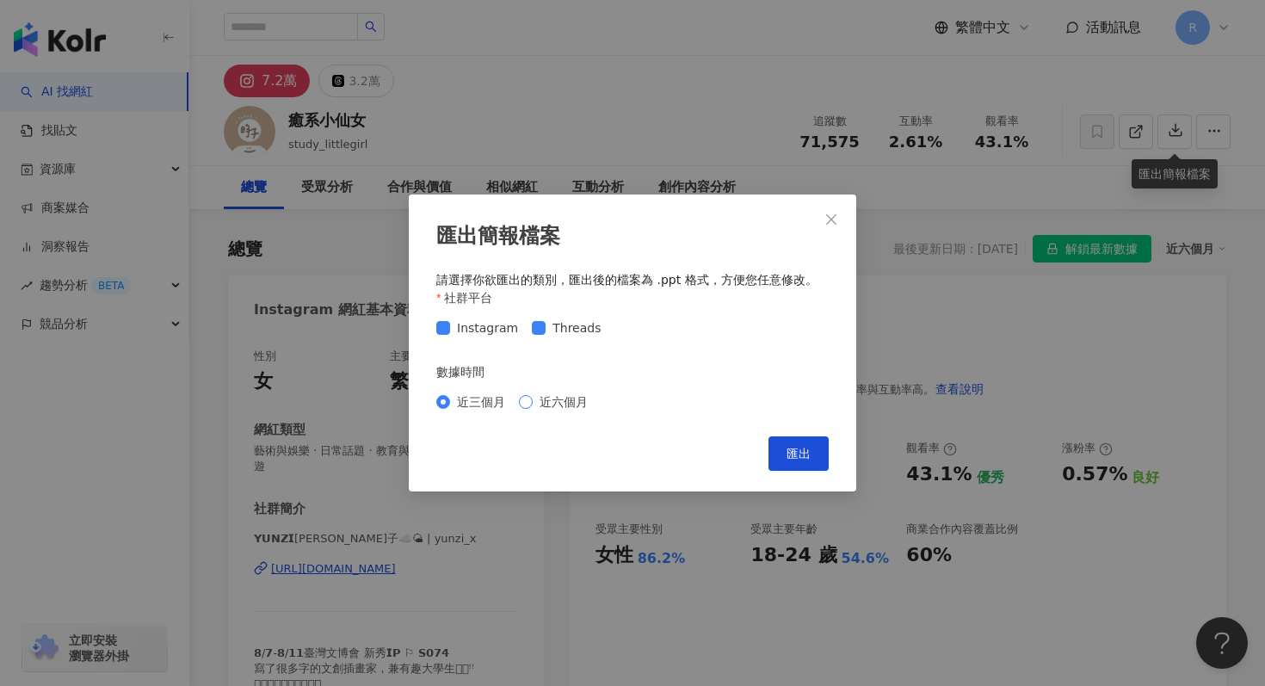
click at [559, 394] on span "近六個月" at bounding box center [564, 401] width 62 height 19
click at [787, 452] on span "匯出" at bounding box center [798, 454] width 24 height 14
click at [1101, 158] on div "匯出簡報檔案 請選擇你欲匯出的類別，匯出後的檔案為 .ppt 格式，方便您任意修改。 社群平台 Instagram Threads 數據時間 近三個月 近六個…" at bounding box center [632, 343] width 1265 height 686
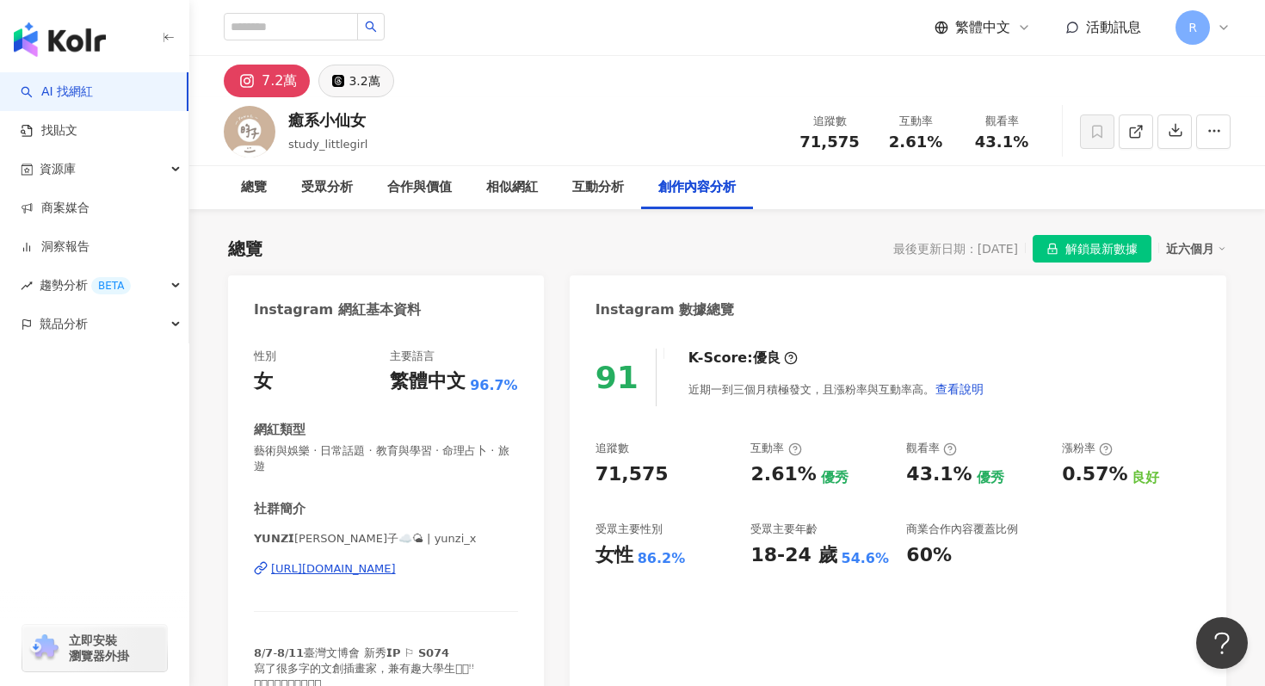
click at [363, 86] on div "3.2萬" at bounding box center [363, 81] width 31 height 24
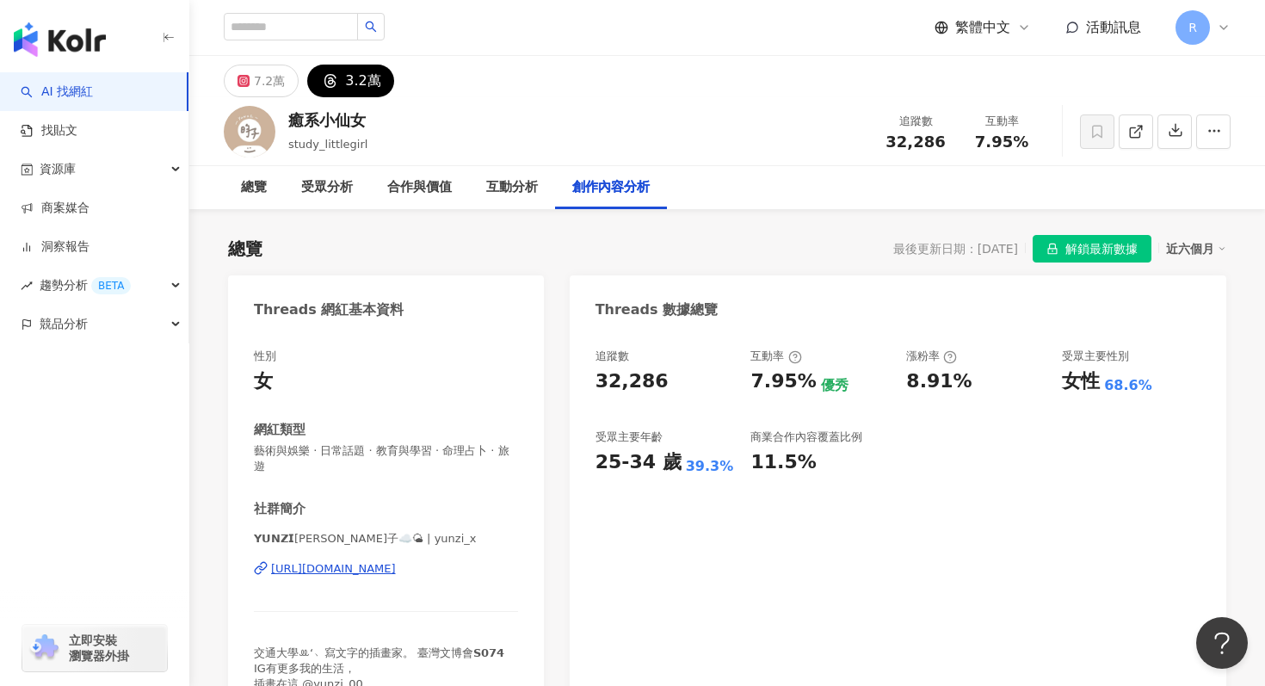
click at [317, 10] on div "繁體中文 活動訊息 R" at bounding box center [727, 27] width 1007 height 55
click at [317, 16] on input "search" at bounding box center [291, 27] width 134 height 28
paste input "******"
type input "******"
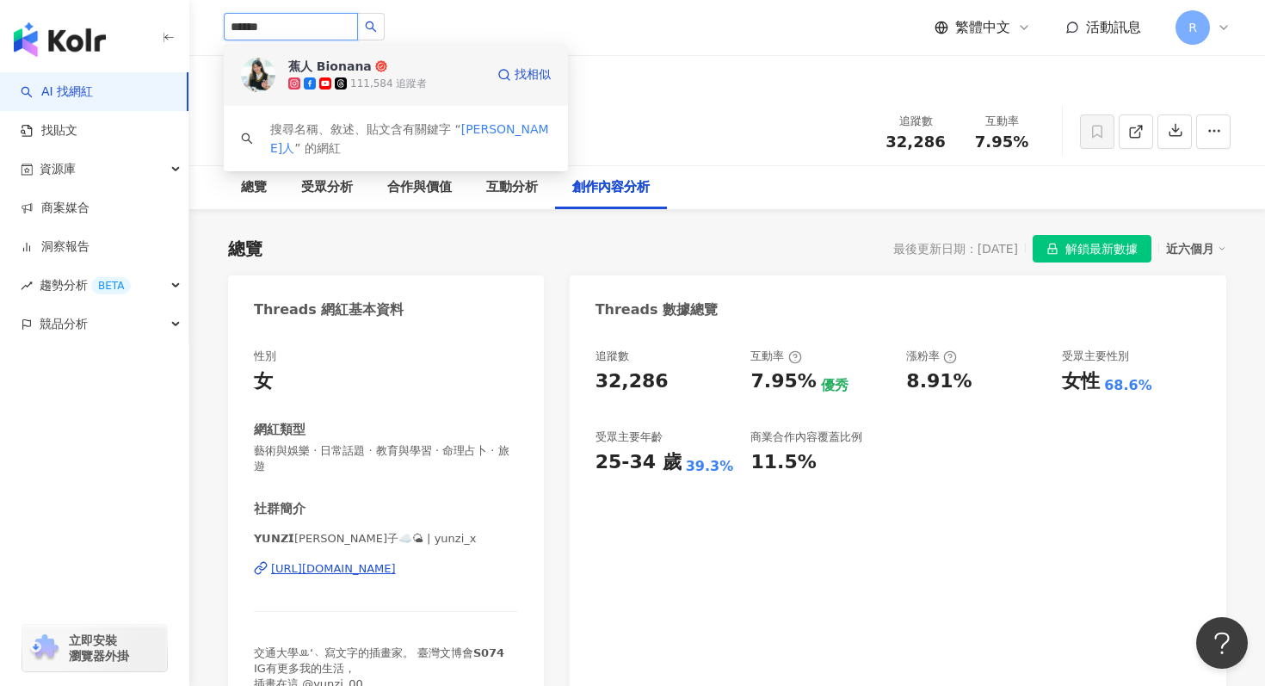
click at [365, 85] on div "111,584 追蹤者" at bounding box center [388, 84] width 77 height 15
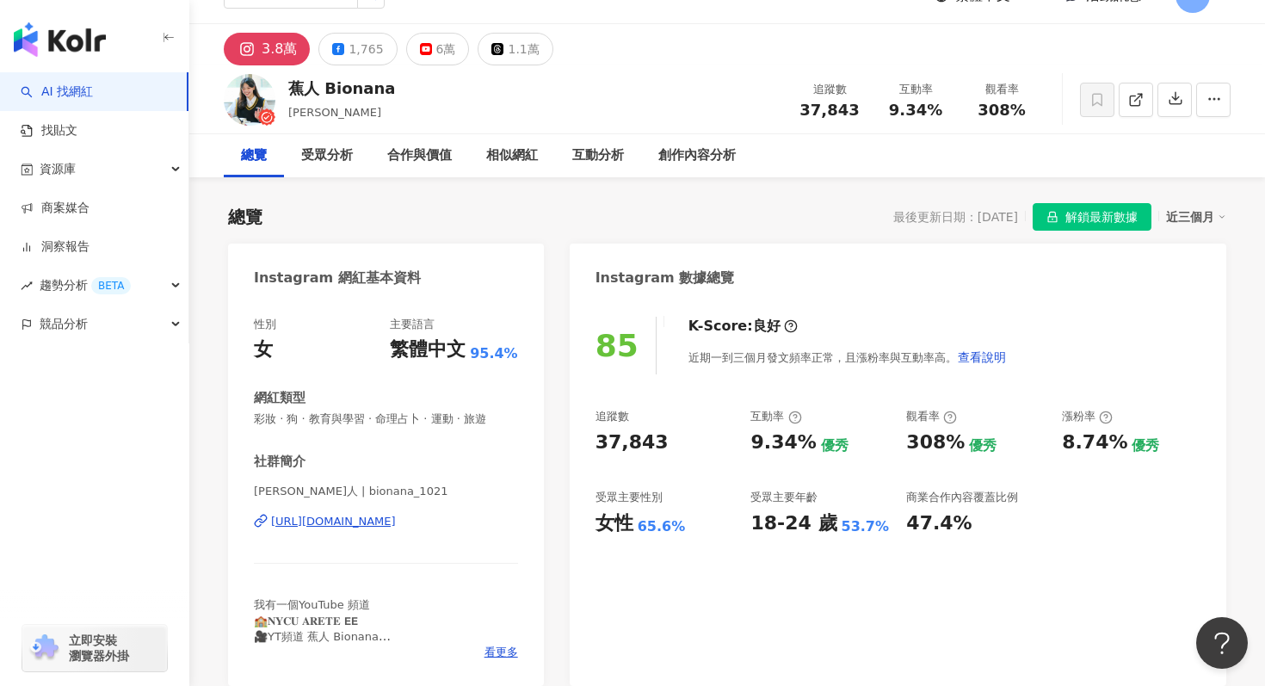
scroll to position [34, 0]
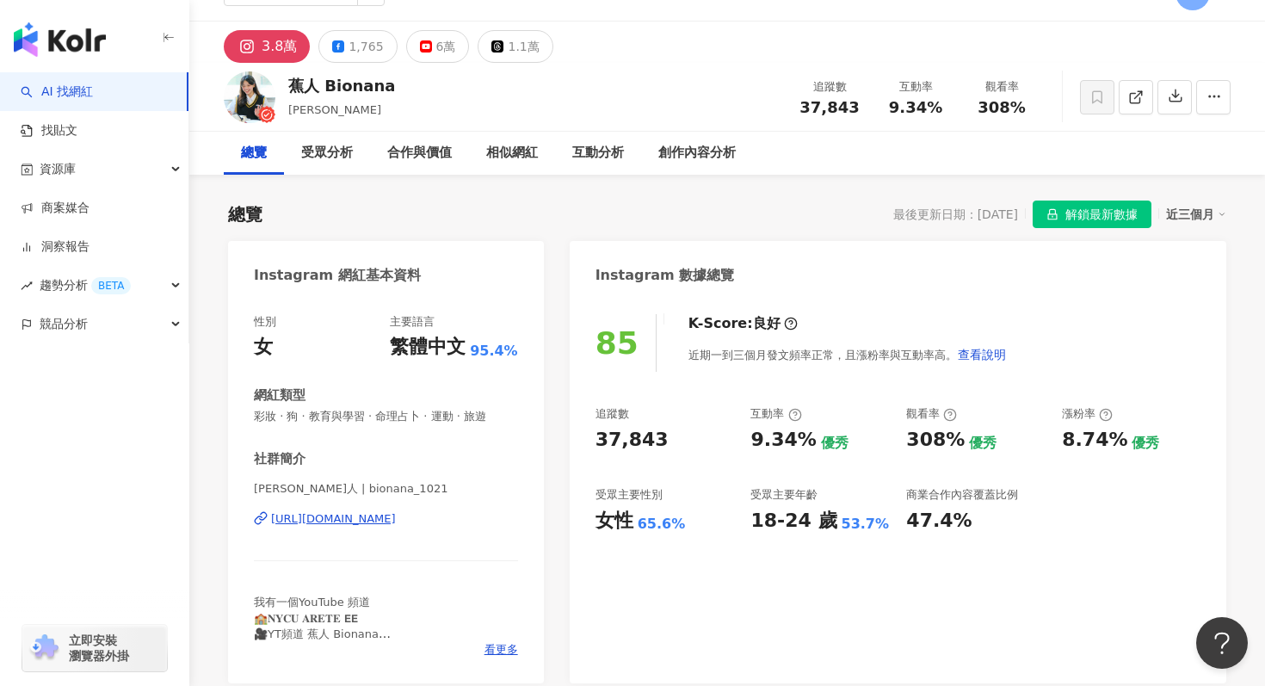
click at [1196, 212] on div "近三個月" at bounding box center [1196, 214] width 60 height 22
click at [1186, 284] on link "近六個月" at bounding box center [1204, 283] width 48 height 19
click at [1174, 96] on icon "button" at bounding box center [1175, 95] width 15 height 15
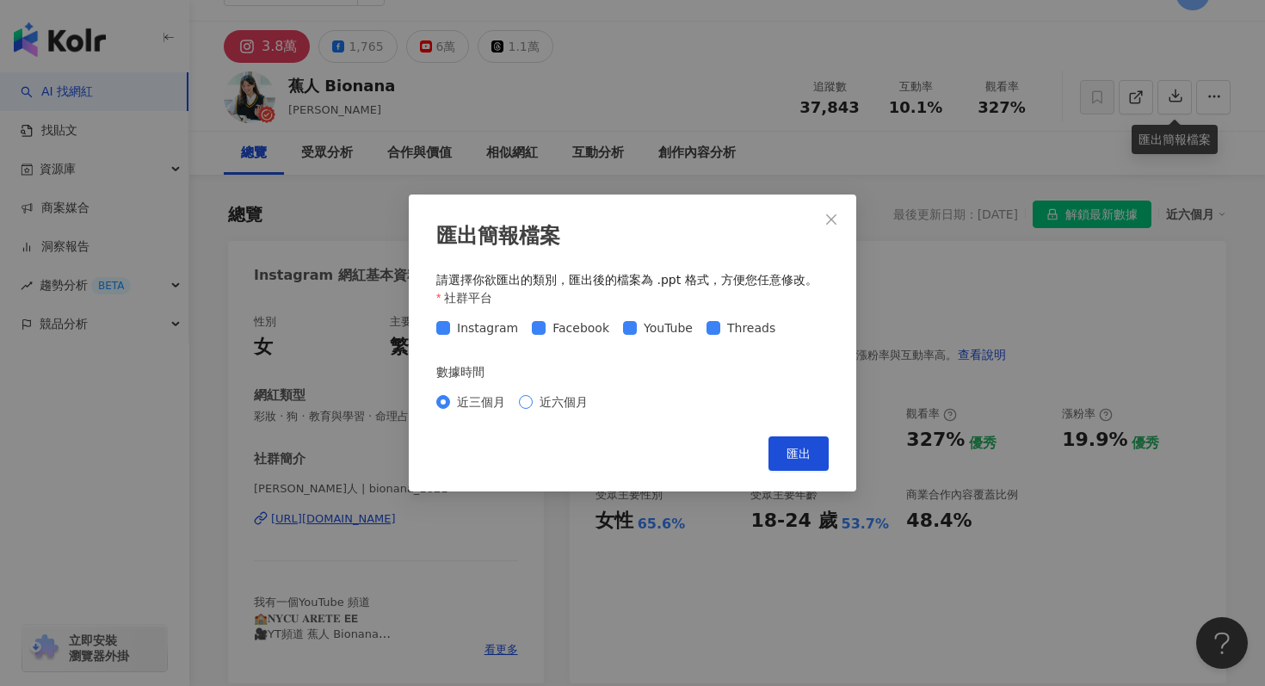
click at [563, 402] on span "近六個月" at bounding box center [564, 401] width 62 height 19
click at [822, 432] on div "匯出簡報檔案 請選擇你欲匯出的類別，匯出後的檔案為 .ppt 格式，方便您任意修改。 社群平台 Instagram Facebook YouTube Thre…" at bounding box center [632, 342] width 447 height 297
click at [791, 451] on span "匯出" at bounding box center [798, 454] width 24 height 14
click at [660, 65] on div "匯出簡報檔案 請選擇你欲匯出的類別，匯出後的檔案為 .ppt 格式，方便您任意修改。 社群平台 Instagram Facebook YouTube Thre…" at bounding box center [632, 343] width 1265 height 686
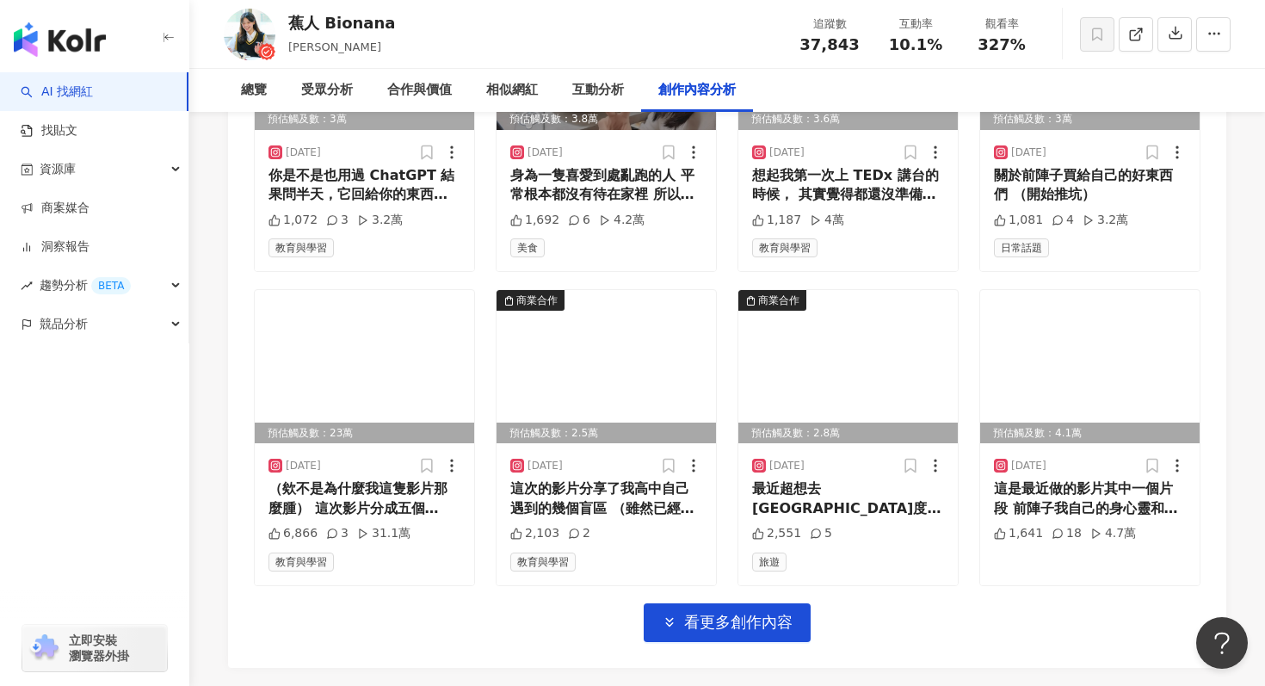
scroll to position [34, 0]
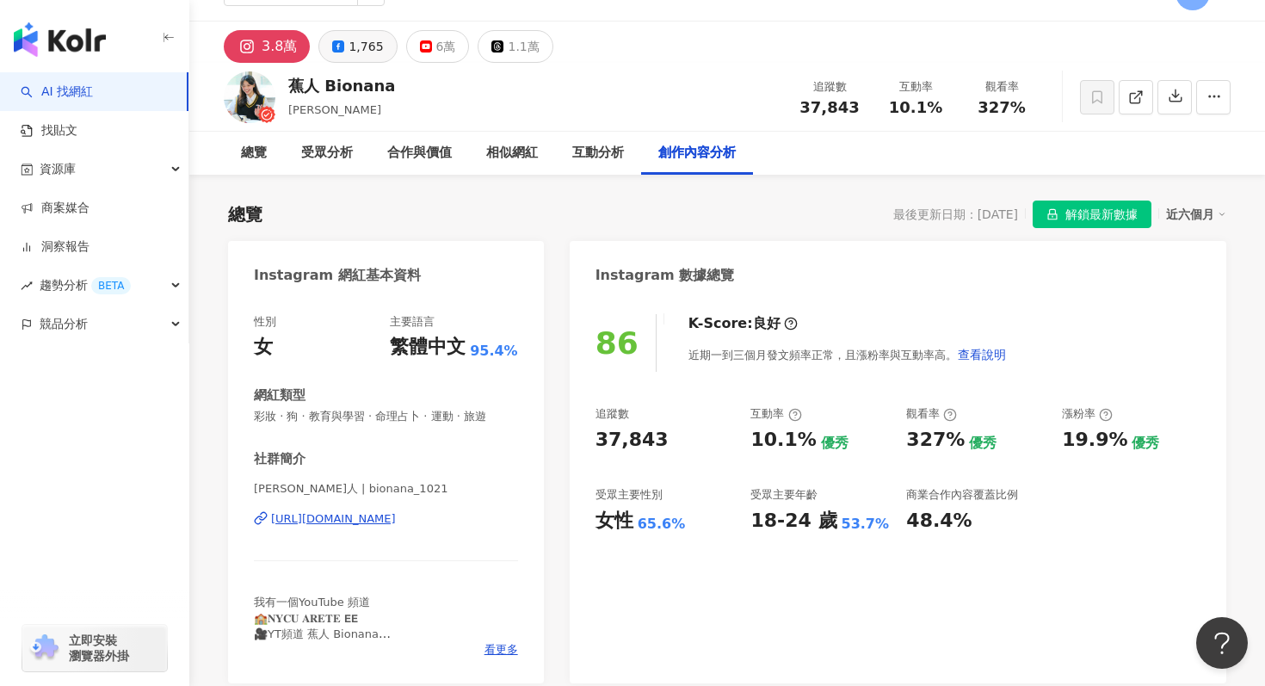
click at [371, 34] on div "1,765" at bounding box center [365, 46] width 34 height 24
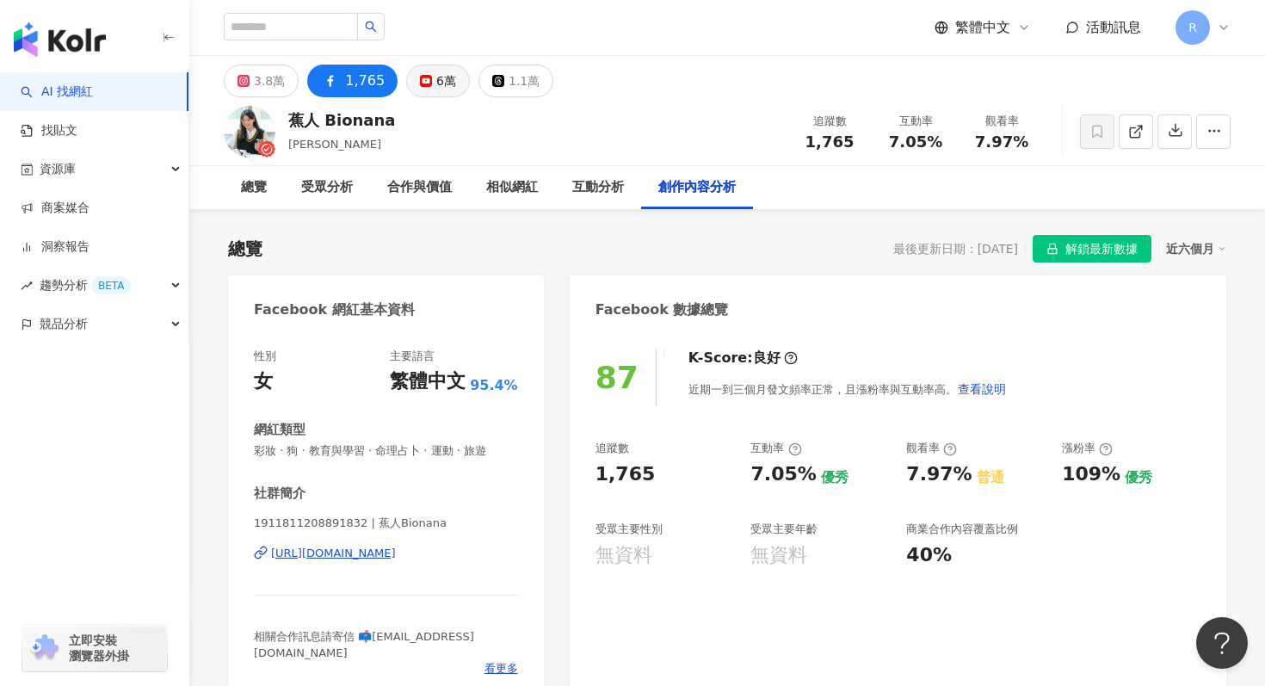
click at [438, 89] on div "6萬" at bounding box center [446, 81] width 20 height 24
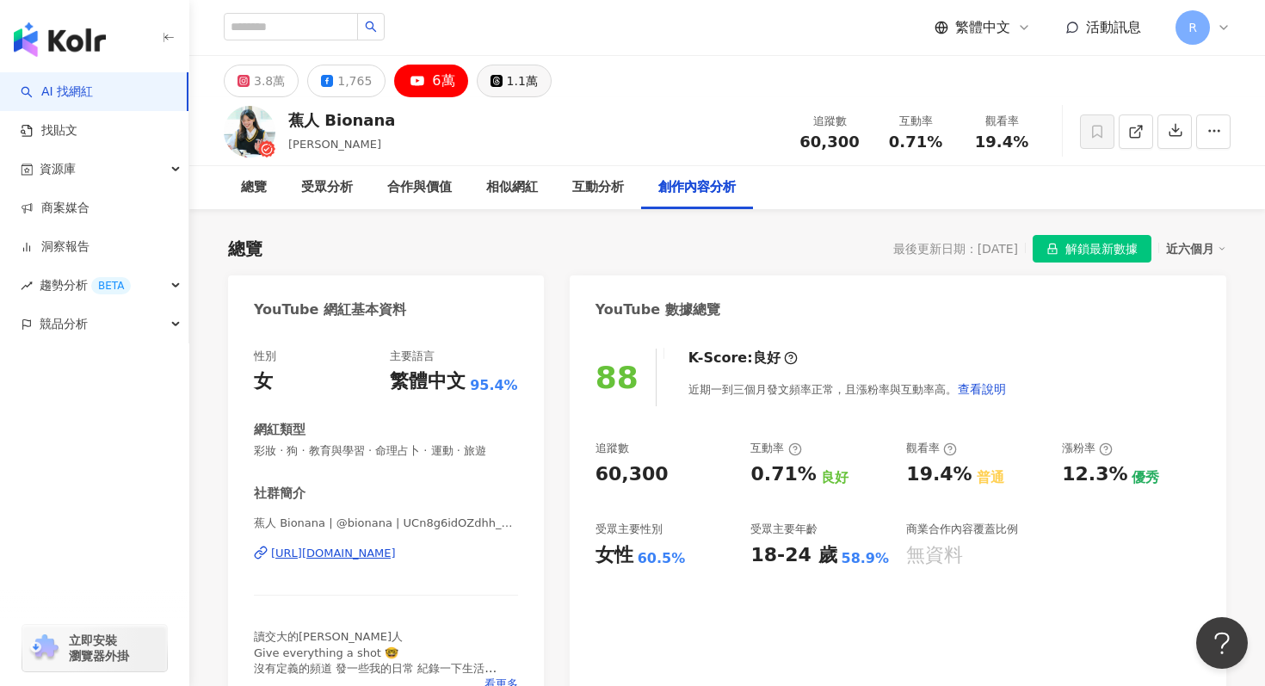
click at [509, 77] on div "1.1萬" at bounding box center [522, 81] width 31 height 24
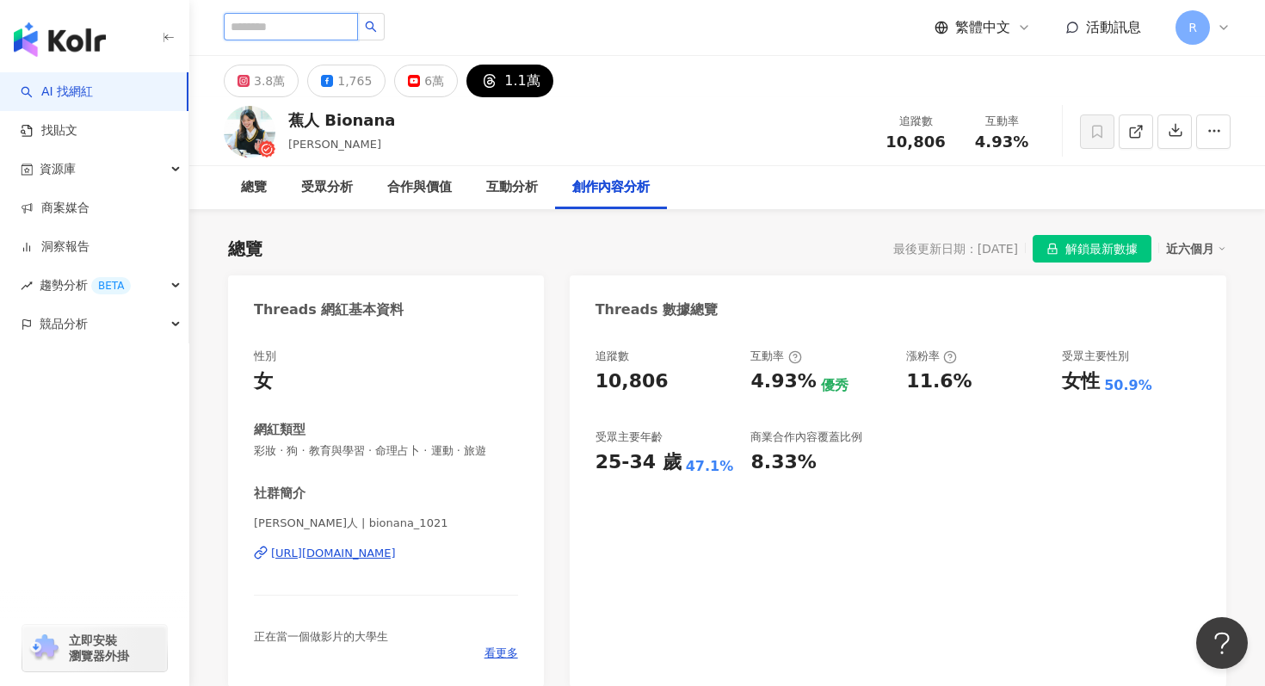
click at [287, 25] on input "search" at bounding box center [291, 27] width 134 height 28
paste input "******"
click at [326, 24] on input "******" at bounding box center [291, 27] width 134 height 28
type input "*"
paste input "******"
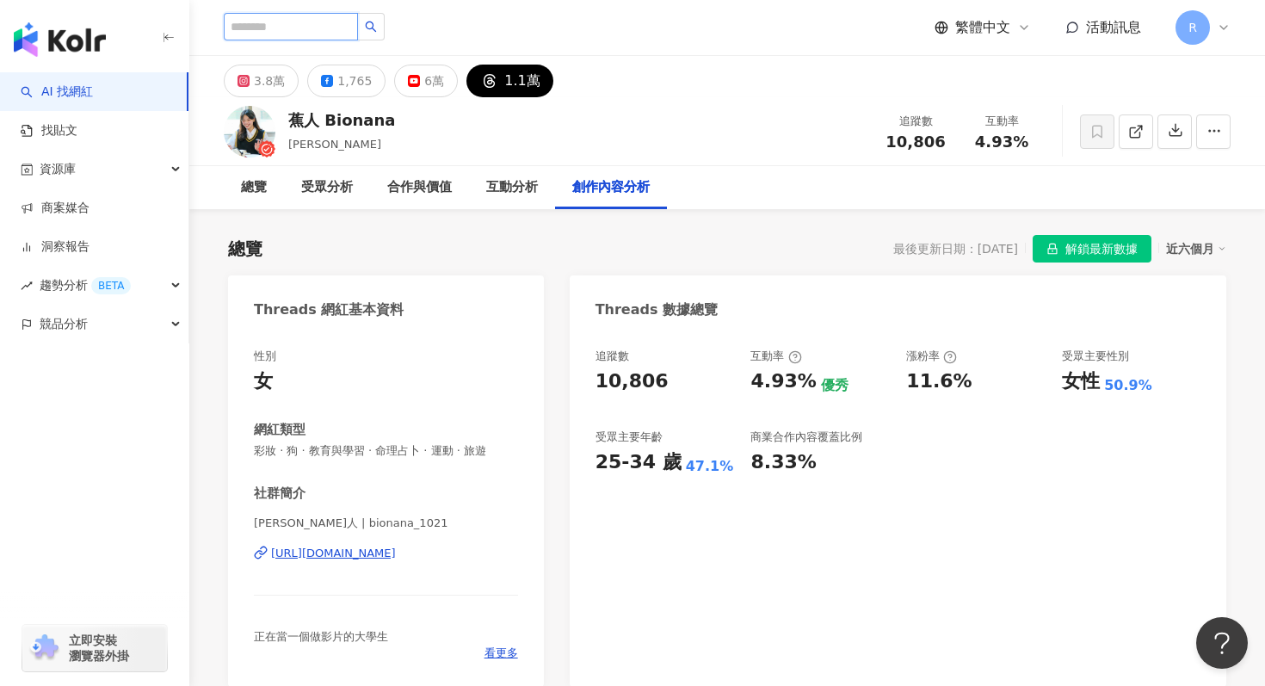
type input "******"
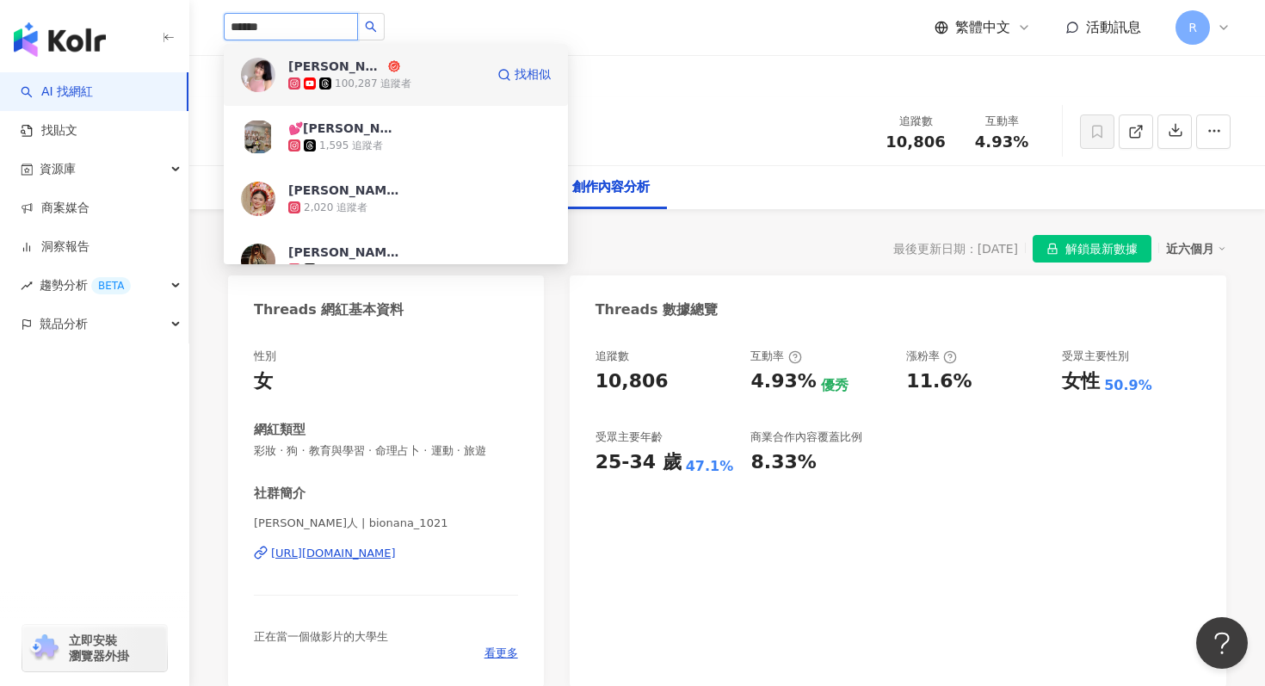
click at [354, 96] on div "恩琪 100,287 追蹤者 找相似" at bounding box center [396, 75] width 344 height 62
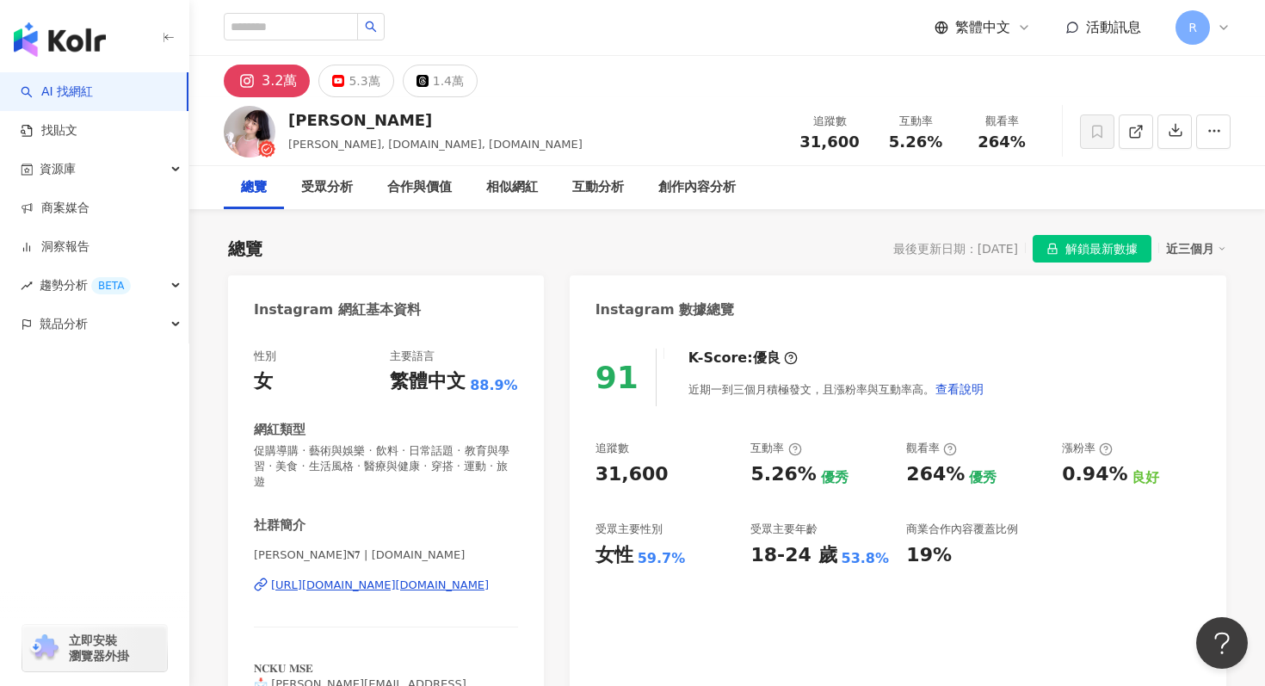
click at [1203, 243] on div "近三個月" at bounding box center [1196, 248] width 60 height 22
click at [1186, 325] on link "近六個月" at bounding box center [1204, 318] width 48 height 19
click at [1165, 126] on button "button" at bounding box center [1174, 131] width 34 height 34
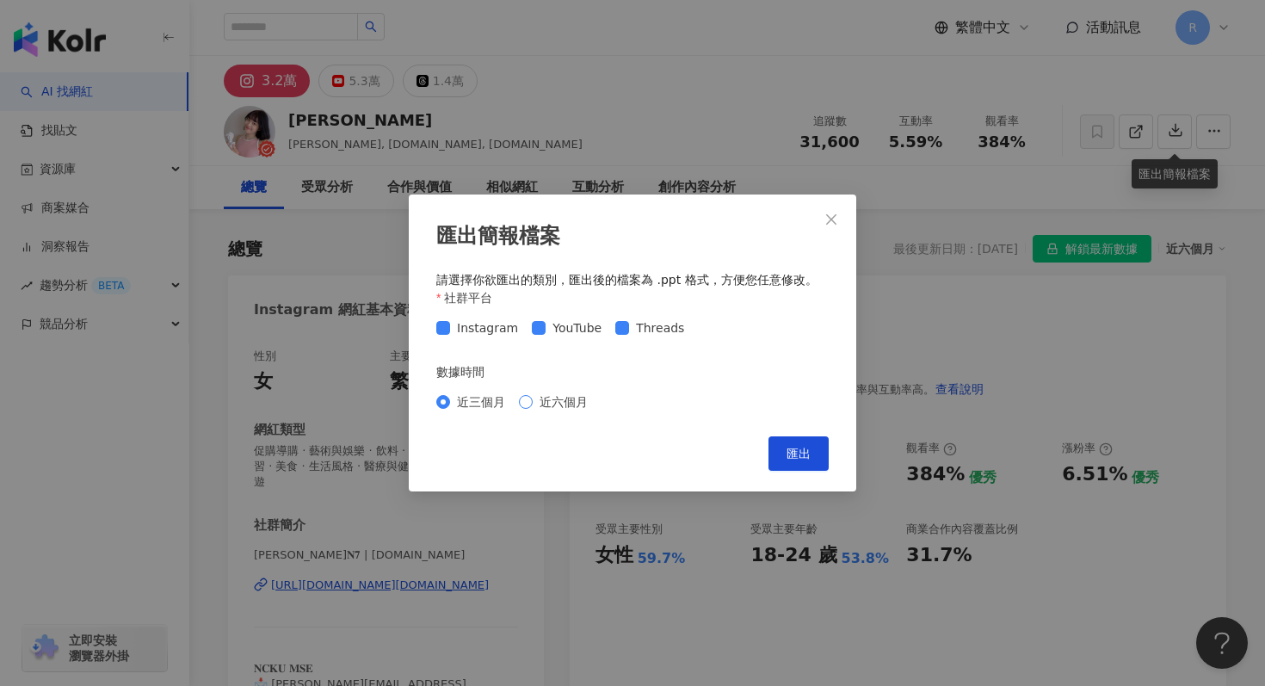
click at [552, 397] on span "近六個月" at bounding box center [564, 401] width 62 height 19
click at [804, 454] on span "匯出" at bounding box center [798, 454] width 24 height 14
click at [1169, 97] on div "匯出簡報檔案 請選擇你欲匯出的類別，匯出後的檔案為 .ppt 格式，方便您任意修改。 社群平台 Instagram YouTube Threads 數據時間 …" at bounding box center [632, 343] width 1265 height 686
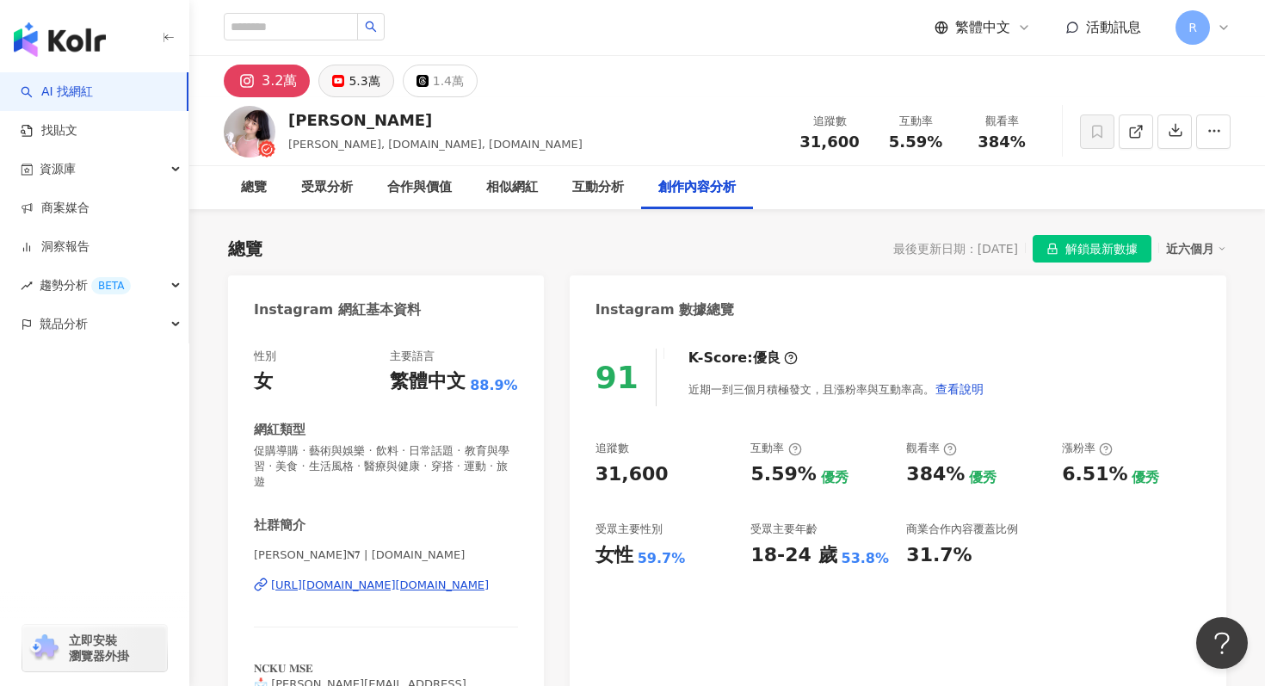
click at [359, 72] on div "5.3萬" at bounding box center [363, 81] width 31 height 24
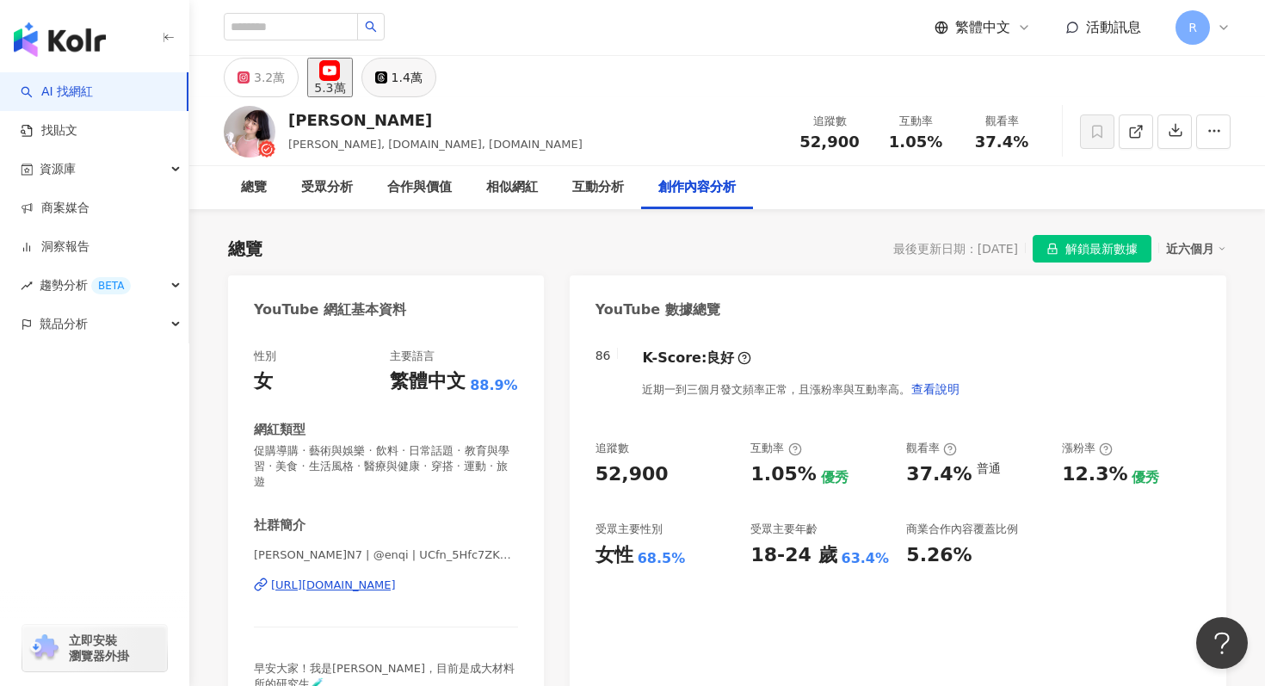
click at [424, 86] on button "1.4萬" at bounding box center [398, 78] width 75 height 40
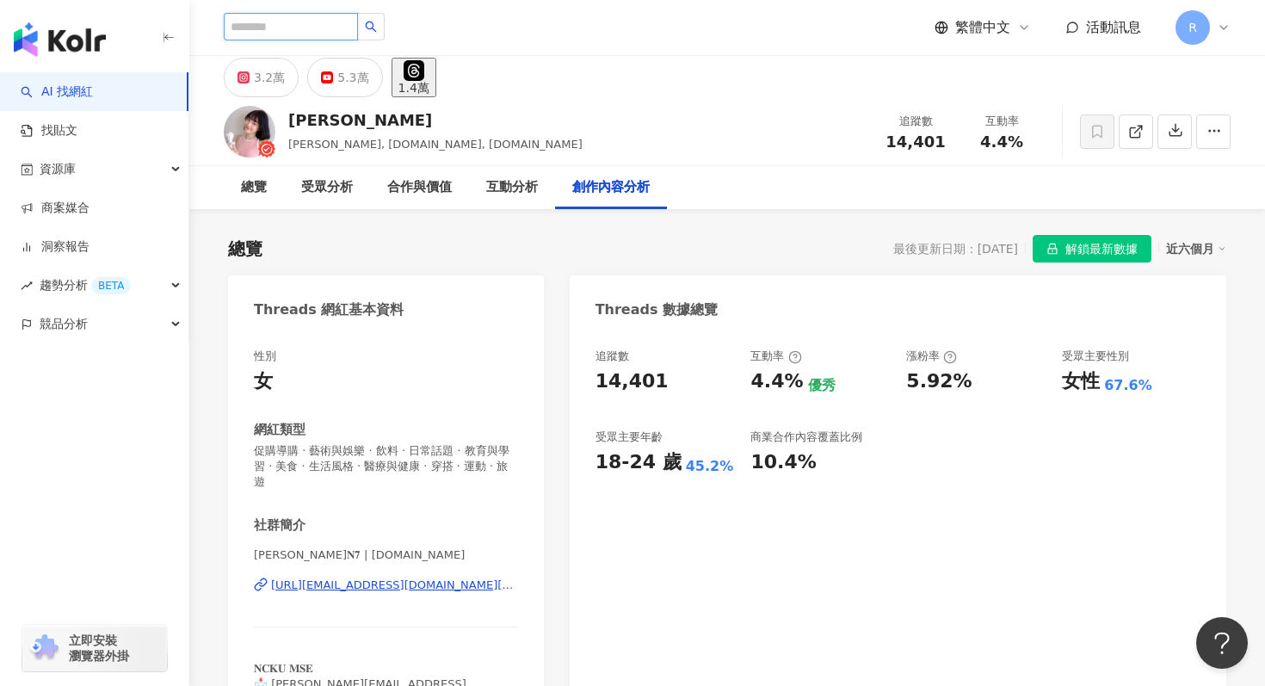
click at [324, 28] on input "search" at bounding box center [291, 27] width 134 height 28
paste input "*********"
type input "*********"
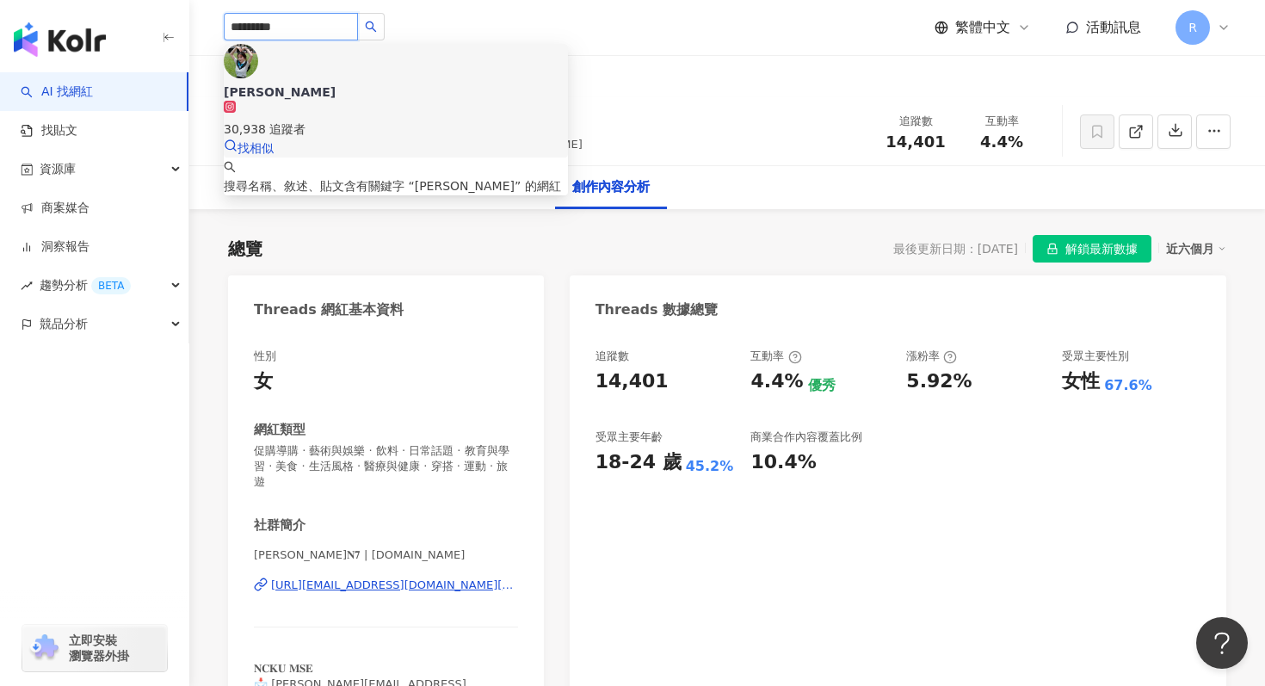
click at [361, 101] on div "30,938 追蹤者" at bounding box center [396, 120] width 344 height 38
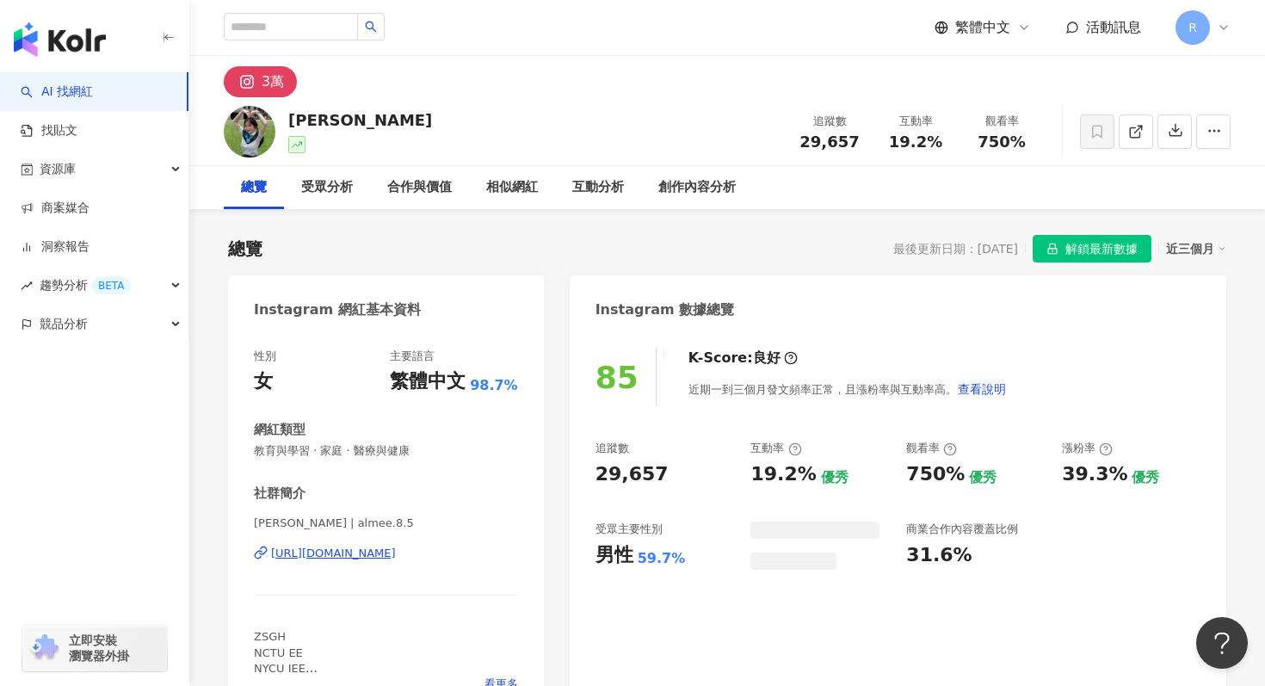
click at [1186, 247] on div "近三個月" at bounding box center [1196, 248] width 60 height 22
click at [1198, 316] on link "近六個月" at bounding box center [1204, 318] width 48 height 19
click at [1180, 126] on icon "button" at bounding box center [1175, 129] width 15 height 15
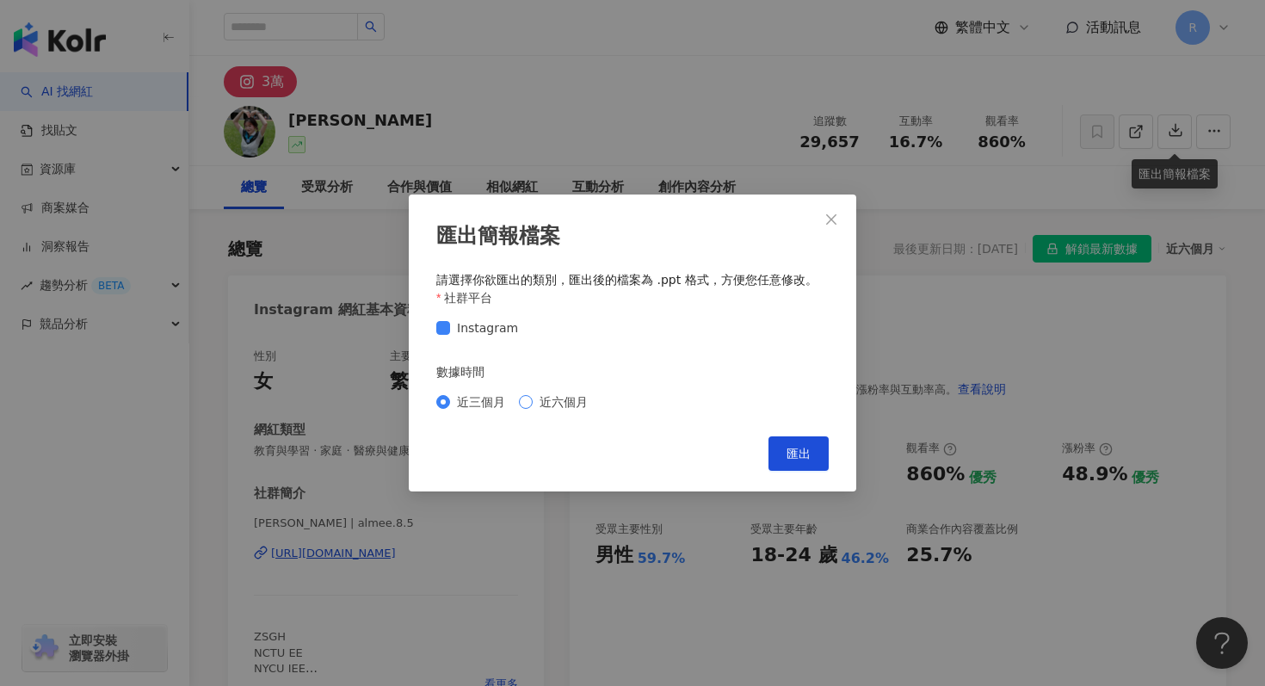
click at [576, 395] on span "近六個月" at bounding box center [564, 401] width 62 height 19
click at [805, 447] on span "匯出" at bounding box center [798, 454] width 24 height 14
click at [699, 56] on div "匯出簡報檔案 請選擇你欲匯出的類別，匯出後的檔案為 .ppt 格式，方便您任意修改。 社群平台 Instagram 數據時間 近三個月 近六個月 Cancel…" at bounding box center [632, 343] width 1265 height 686
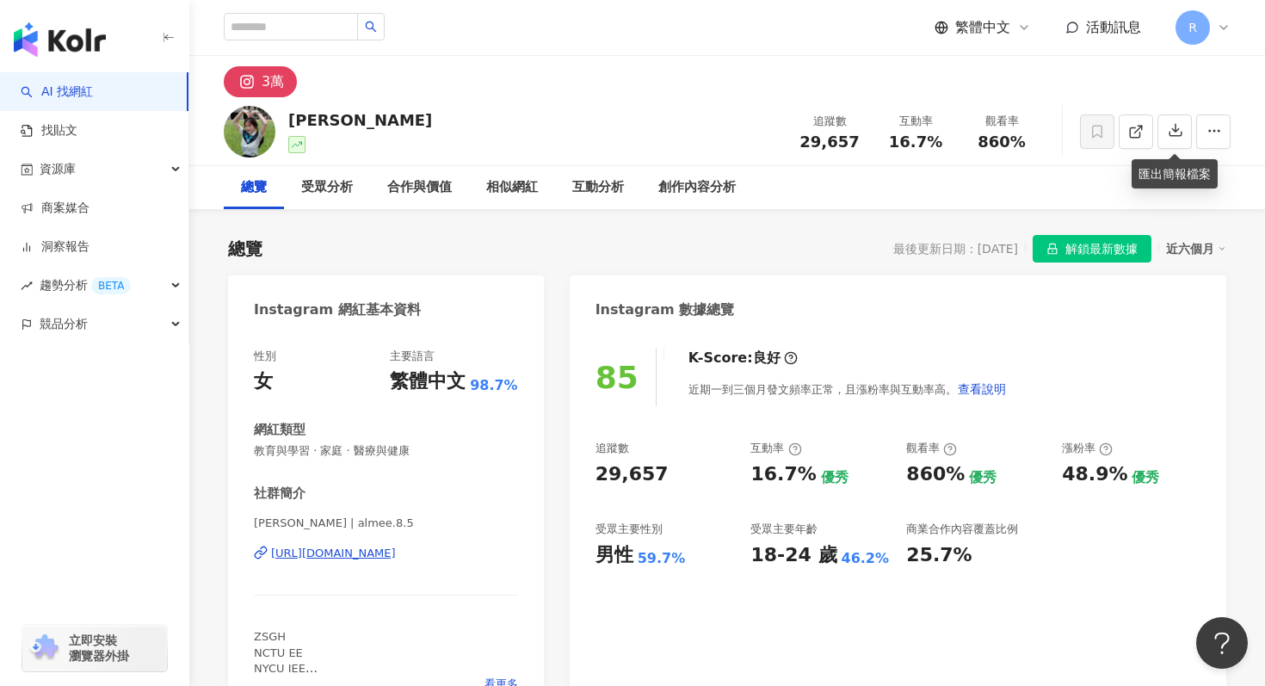
click at [726, 56] on div "3萬" at bounding box center [726, 76] width 1075 height 41
